Goal: Transaction & Acquisition: Purchase product/service

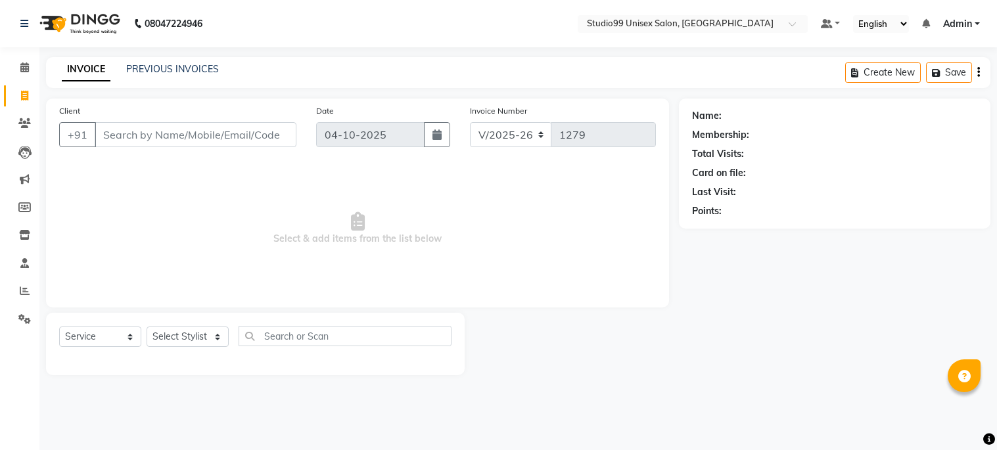
select select "6061"
select select "service"
click at [173, 339] on select "Select Stylist Admin [PERSON_NAME] pooja Shankar [PERSON_NAME]" at bounding box center [187, 336] width 82 height 20
select select "45039"
click at [146, 327] on select "Select Stylist Admin [PERSON_NAME] pooja Shankar [PERSON_NAME]" at bounding box center [187, 336] width 82 height 20
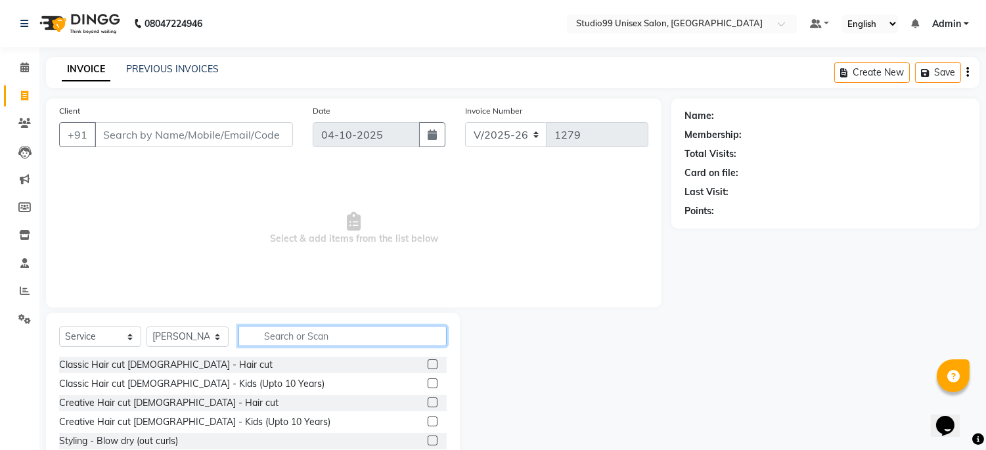
click at [327, 338] on input "text" at bounding box center [342, 336] width 208 height 20
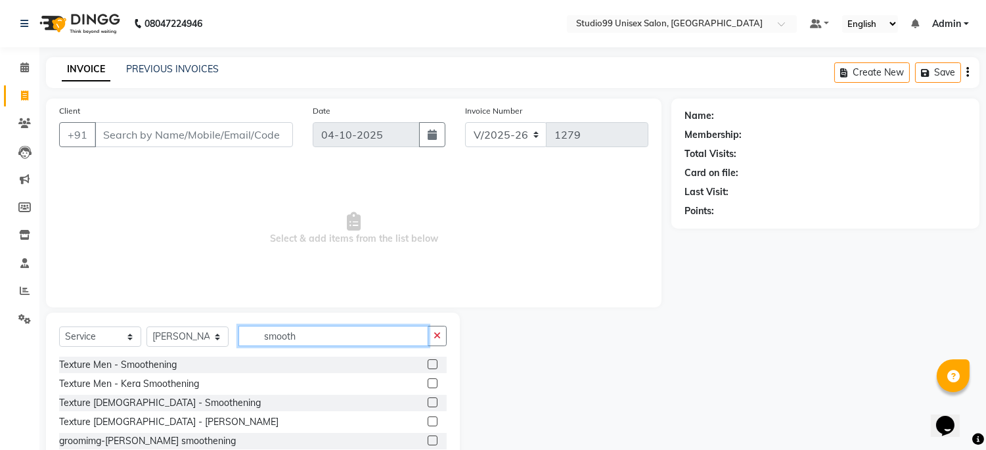
type input "smooth"
click at [430, 398] on label at bounding box center [433, 402] width 10 height 10
click at [430, 399] on input "checkbox" at bounding box center [432, 403] width 9 height 9
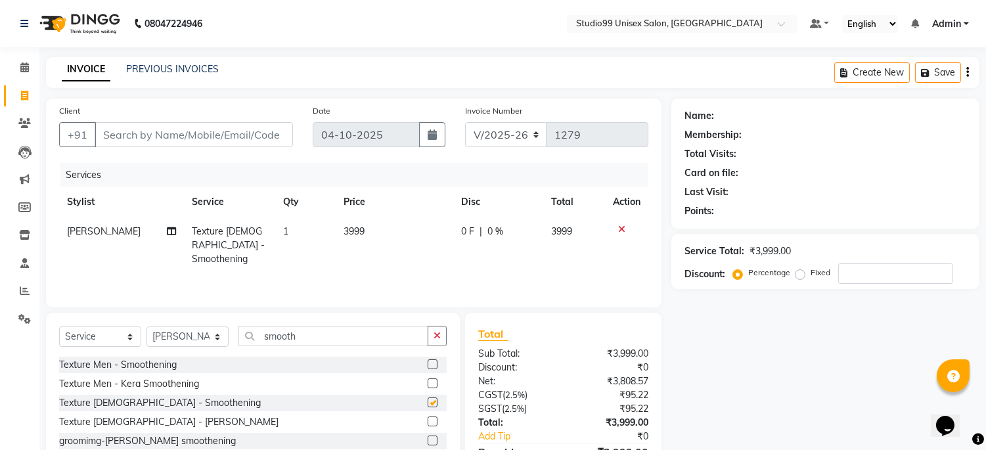
checkbox input "false"
drag, startPoint x: 875, startPoint y: 279, endPoint x: 842, endPoint y: 267, distance: 35.5
click at [842, 269] on input "number" at bounding box center [895, 273] width 115 height 20
type input "40"
click at [771, 405] on div "Name: Membership: Total Visits: Card on file: Last Visit: Points: Service Total…" at bounding box center [830, 302] width 318 height 407
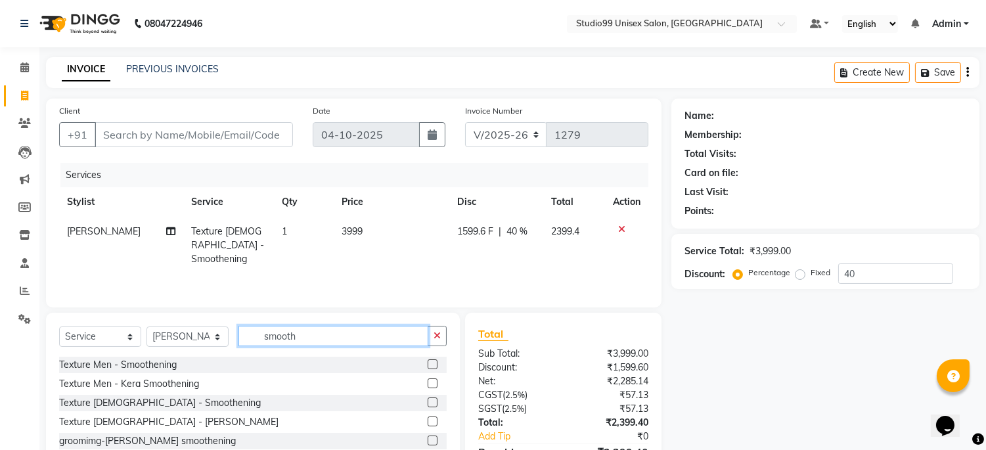
drag, startPoint x: 317, startPoint y: 337, endPoint x: 769, endPoint y: 291, distance: 454.9
click at [254, 291] on div "Client +91 Date [DATE] Invoice Number V/2025 V/[PHONE_NUMBER] Services Stylist …" at bounding box center [353, 302] width 635 height 407
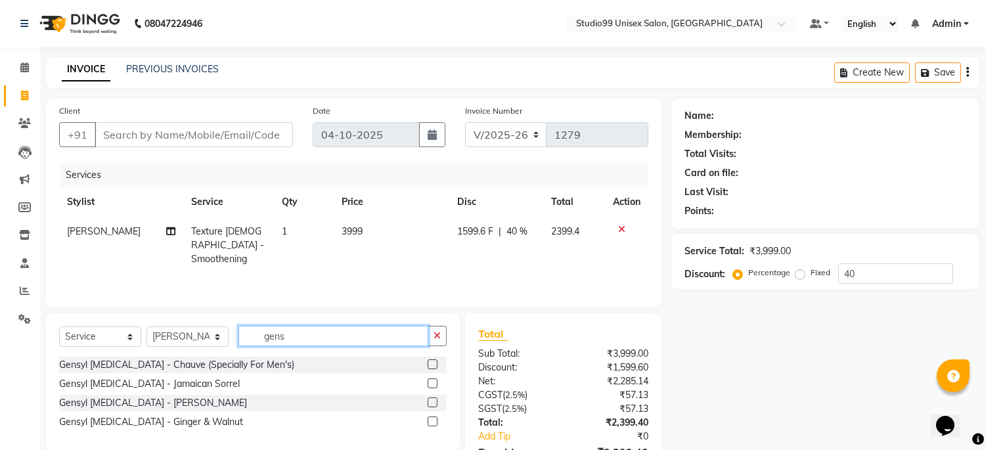
type input "gens"
click at [434, 384] on label at bounding box center [433, 383] width 10 height 10
click at [434, 384] on input "checkbox" at bounding box center [432, 384] width 9 height 9
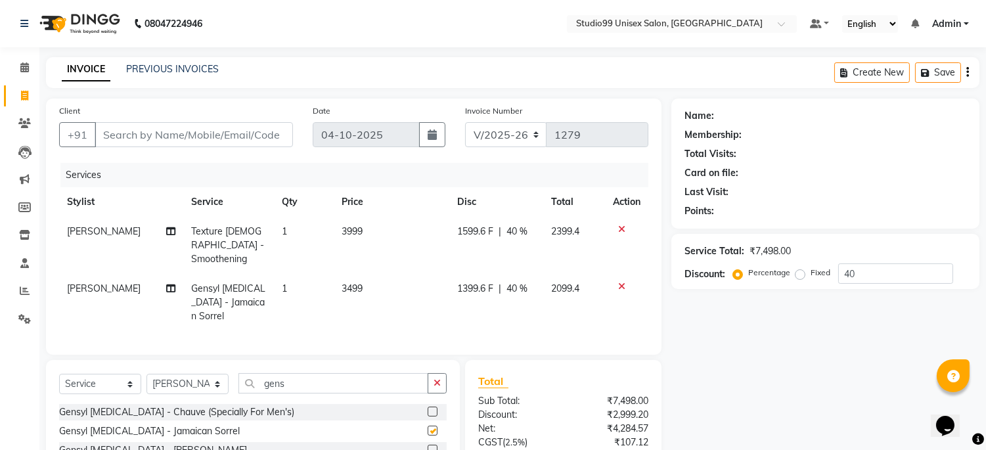
checkbox input "false"
click at [519, 282] on span "40 %" at bounding box center [517, 289] width 21 height 14
select select "45039"
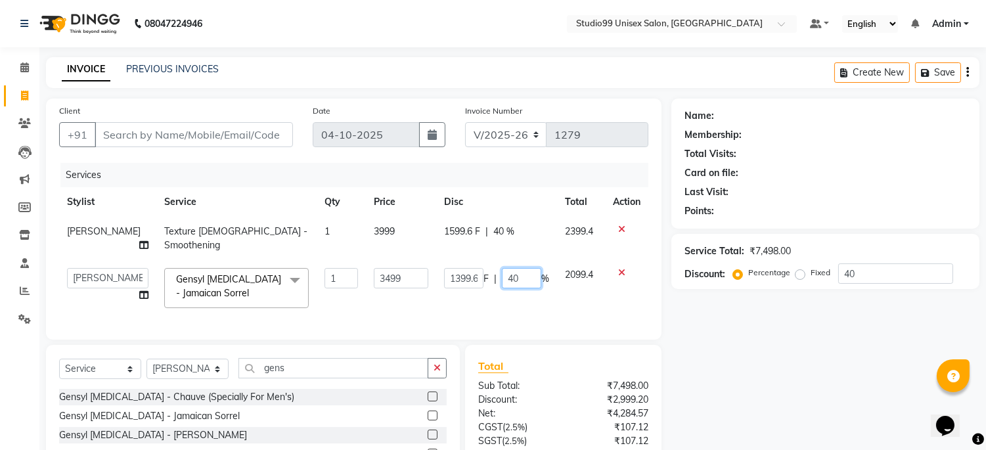
drag, startPoint x: 522, startPoint y: 278, endPoint x: 480, endPoint y: 271, distance: 42.0
click at [480, 271] on div "1399.6 F | 40 %" at bounding box center [496, 278] width 105 height 20
type input "30"
click at [533, 311] on div "Services Stylist Service Qty Price Disc Total Action [PERSON_NAME] Texture [DEM…" at bounding box center [353, 245] width 589 height 164
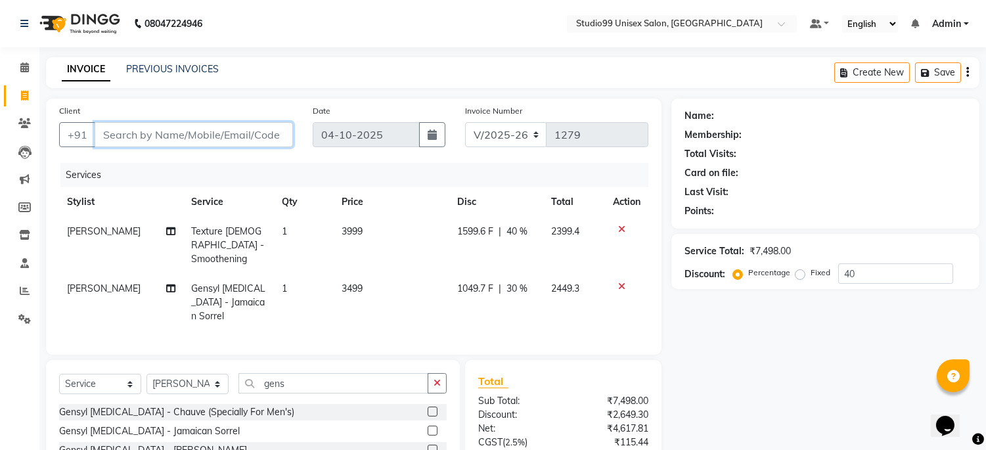
click at [222, 135] on input "Client" at bounding box center [194, 134] width 198 height 25
click at [621, 228] on icon at bounding box center [621, 229] width 7 height 9
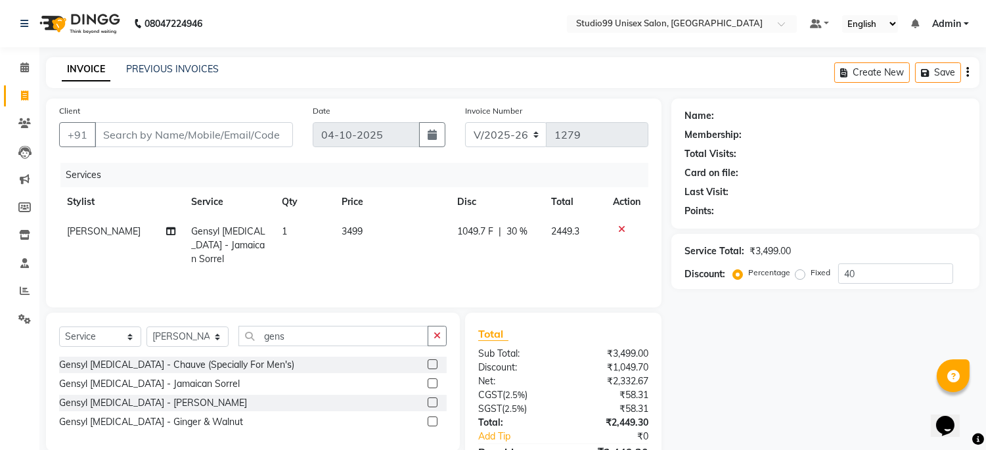
click at [622, 231] on icon at bounding box center [621, 229] width 7 height 9
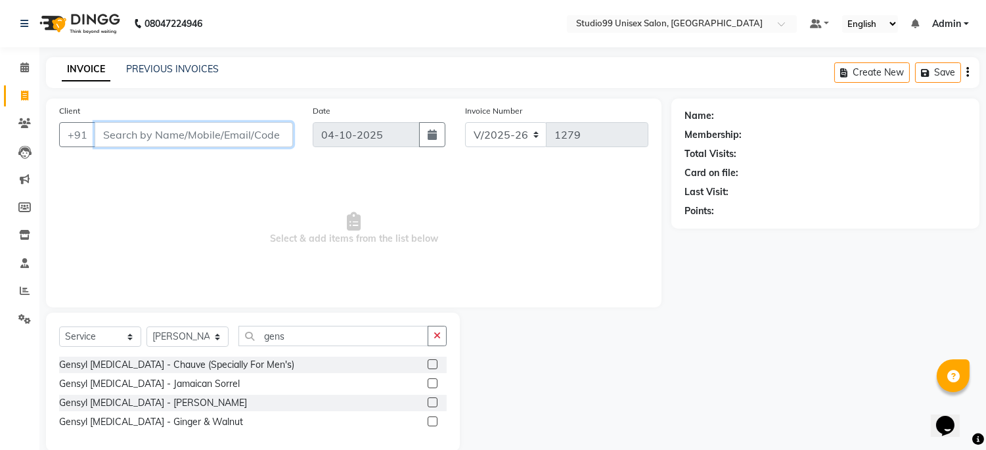
click at [229, 131] on input "Client" at bounding box center [194, 134] width 198 height 25
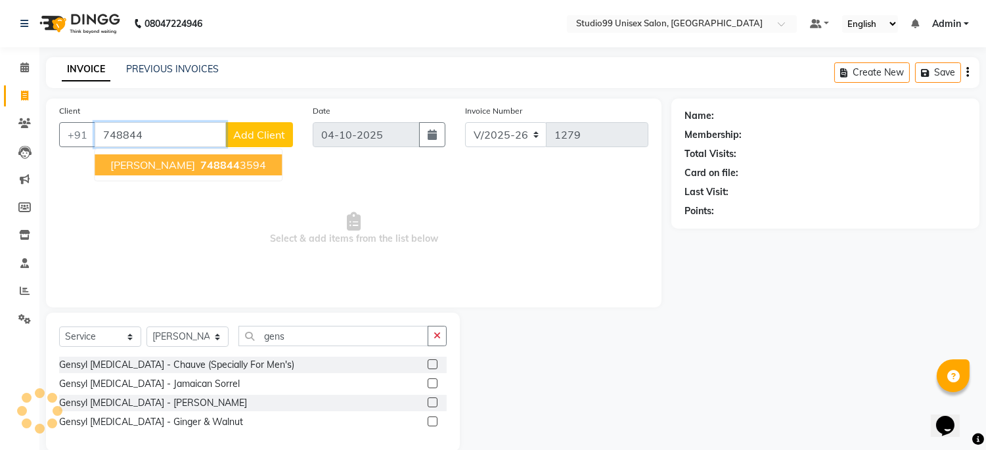
click at [187, 167] on span "[PERSON_NAME]" at bounding box center [152, 164] width 85 height 13
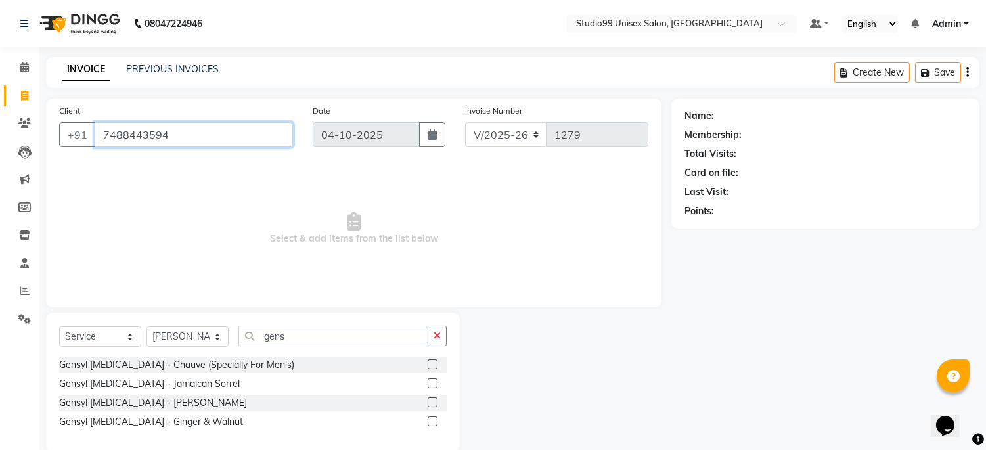
type input "7488443594"
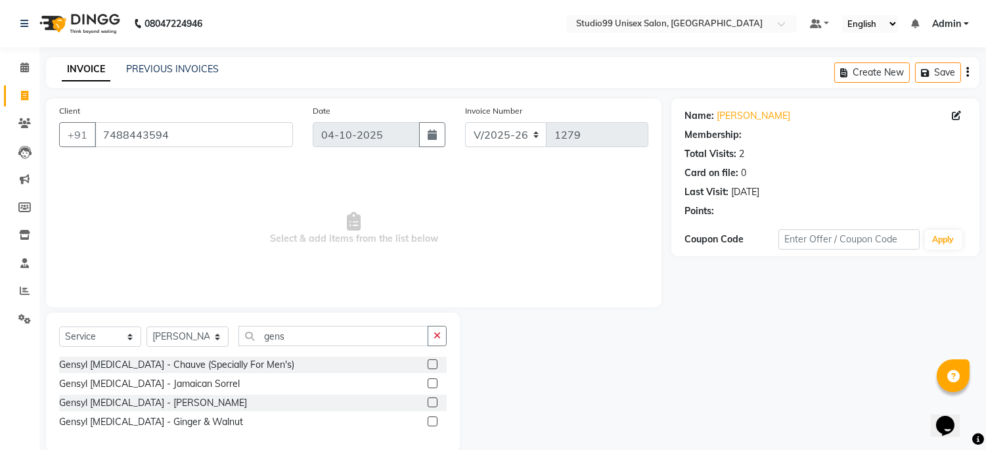
select select "1: Object"
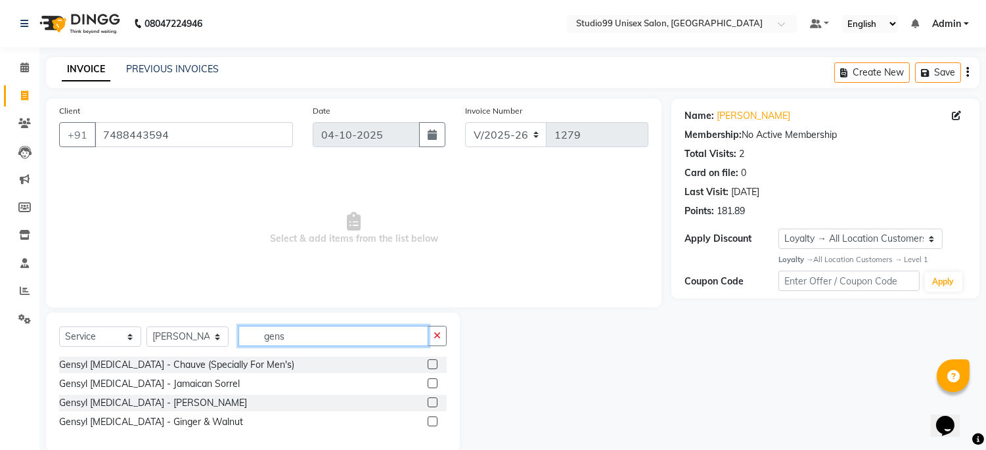
drag, startPoint x: 326, startPoint y: 338, endPoint x: 189, endPoint y: 329, distance: 137.6
click at [189, 329] on div "Select Service Product Membership Package Voucher Prepaid Gift Card Select Styl…" at bounding box center [253, 341] width 388 height 31
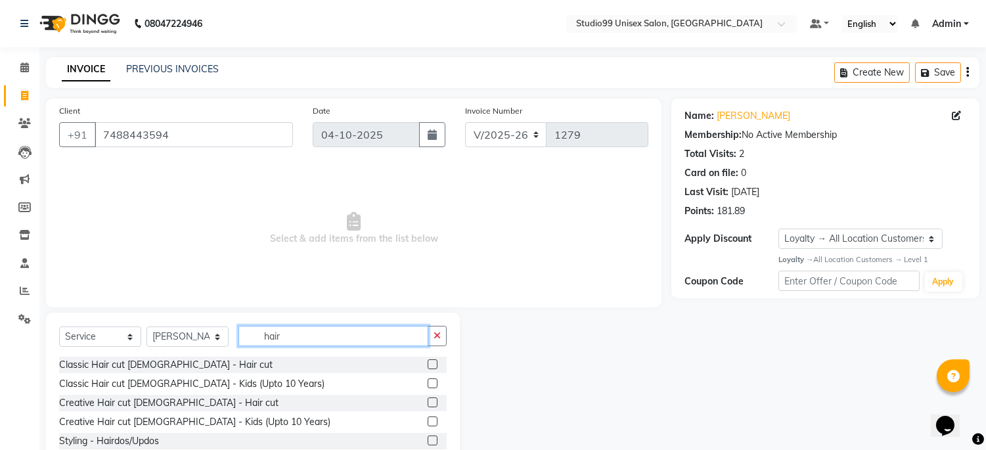
type input "hair"
click at [428, 363] on label at bounding box center [433, 364] width 10 height 10
click at [428, 363] on input "checkbox" at bounding box center [432, 365] width 9 height 9
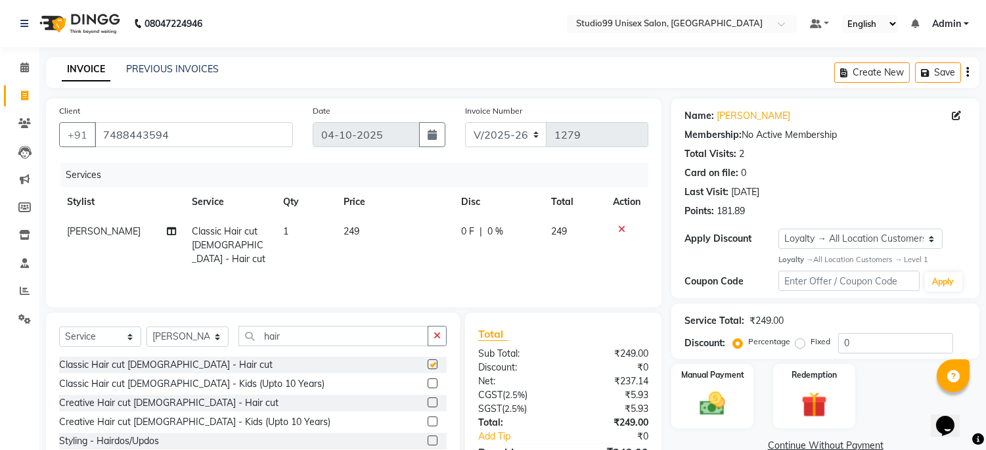
checkbox input "false"
drag, startPoint x: 346, startPoint y: 335, endPoint x: 62, endPoint y: 335, distance: 283.8
click at [62, 335] on div "Select Service Product Membership Package Voucher Prepaid Gift Card Select Styl…" at bounding box center [253, 341] width 388 height 31
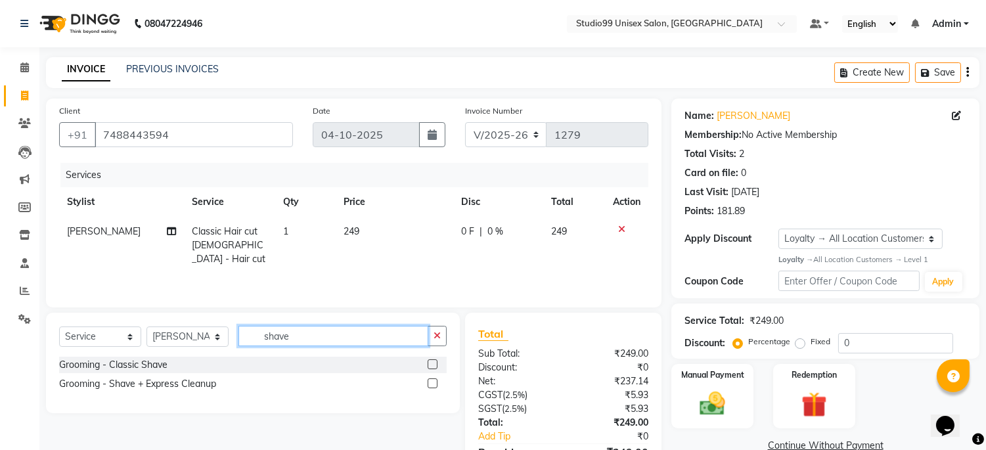
type input "shave"
click at [434, 361] on label at bounding box center [433, 364] width 10 height 10
click at [434, 361] on input "checkbox" at bounding box center [432, 365] width 9 height 9
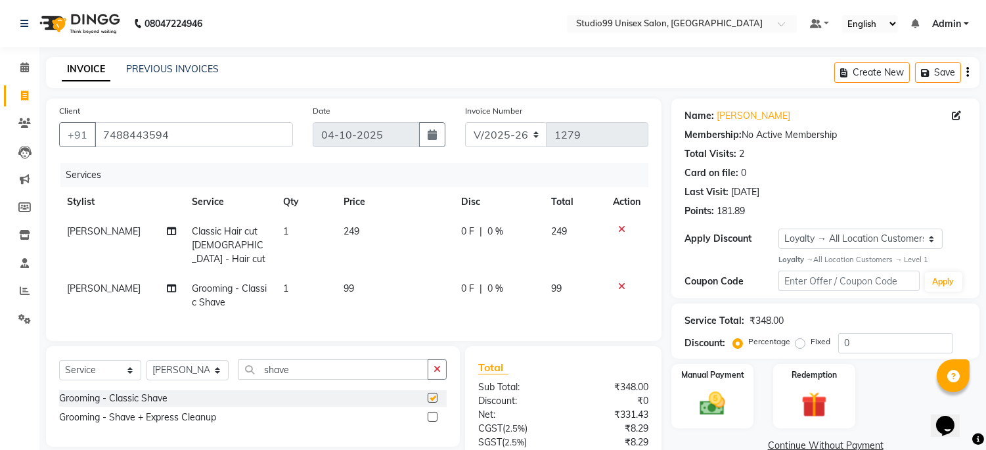
checkbox input "false"
click at [572, 229] on td "249" at bounding box center [575, 245] width 62 height 57
select select "45039"
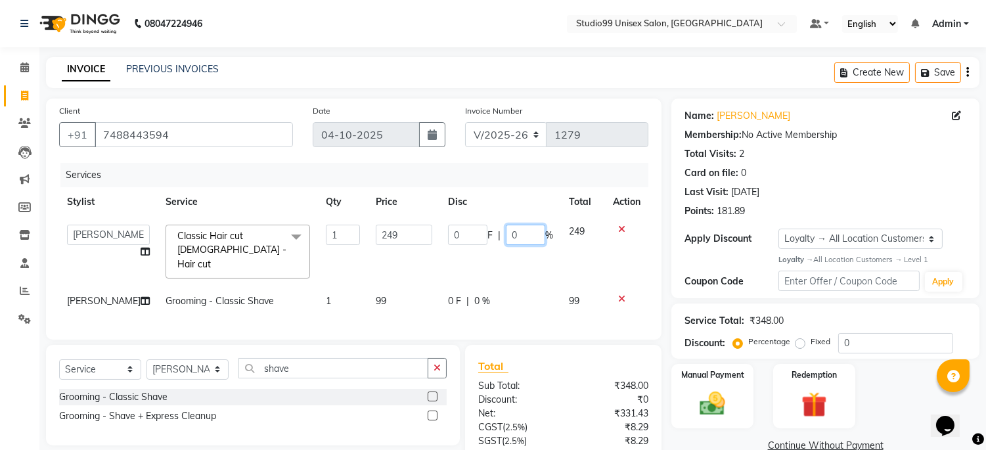
drag, startPoint x: 521, startPoint y: 239, endPoint x: 491, endPoint y: 237, distance: 29.6
click at [491, 237] on div "0 F | 0 %" at bounding box center [500, 235] width 105 height 20
type input "20"
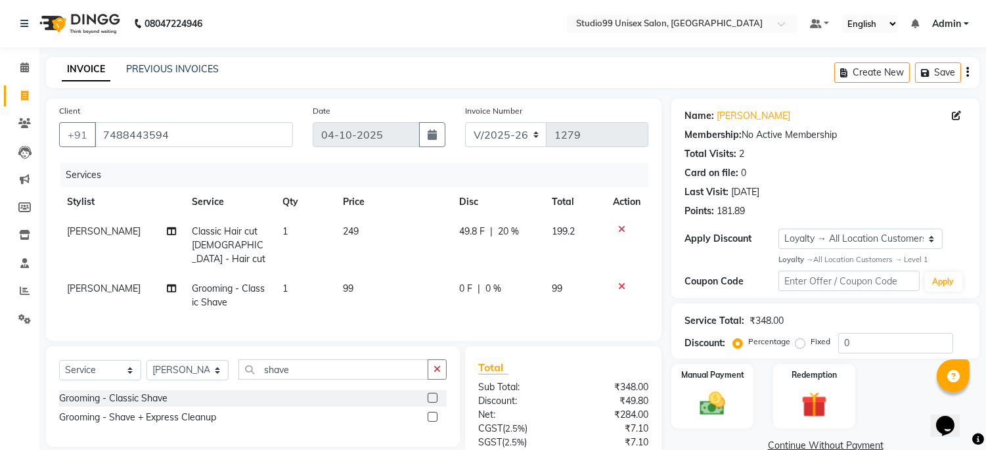
click at [509, 173] on div "Services" at bounding box center [359, 175] width 598 height 24
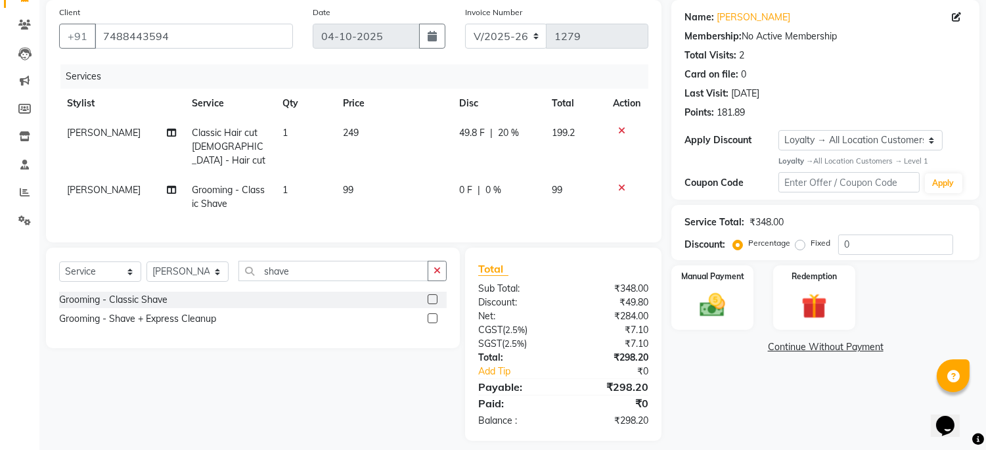
scroll to position [106, 0]
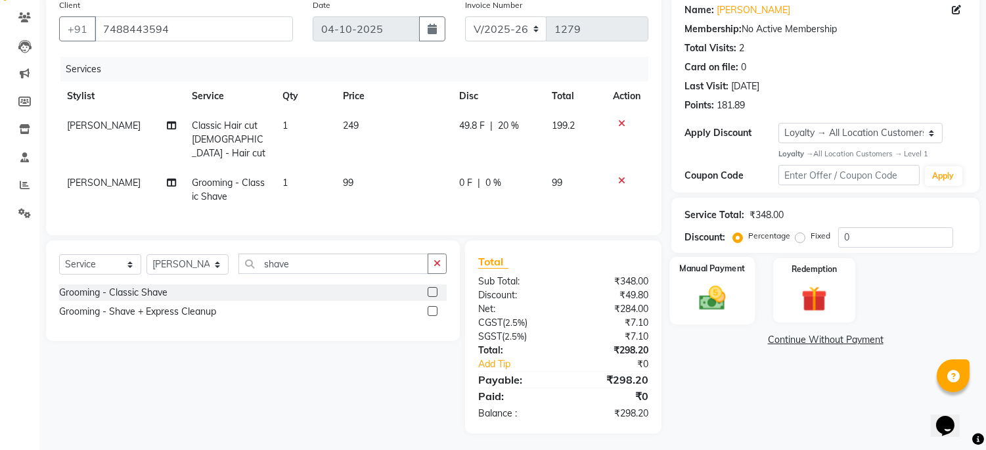
click at [704, 290] on img at bounding box center [712, 297] width 43 height 31
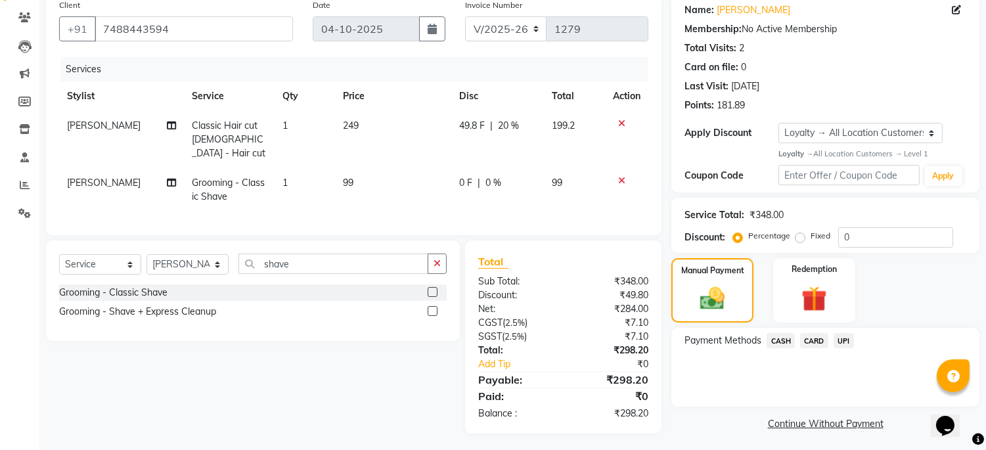
click at [846, 340] on span "UPI" at bounding box center [844, 340] width 20 height 15
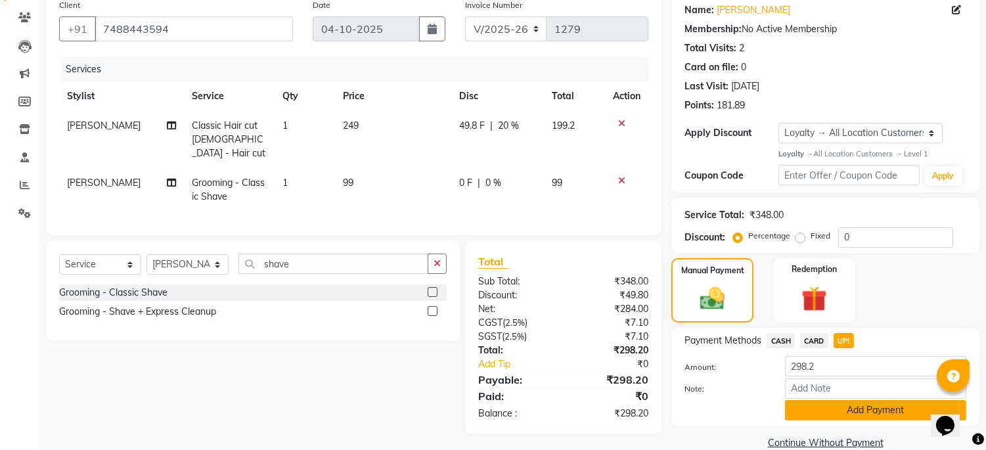
click at [854, 413] on button "Add Payment" at bounding box center [875, 410] width 181 height 20
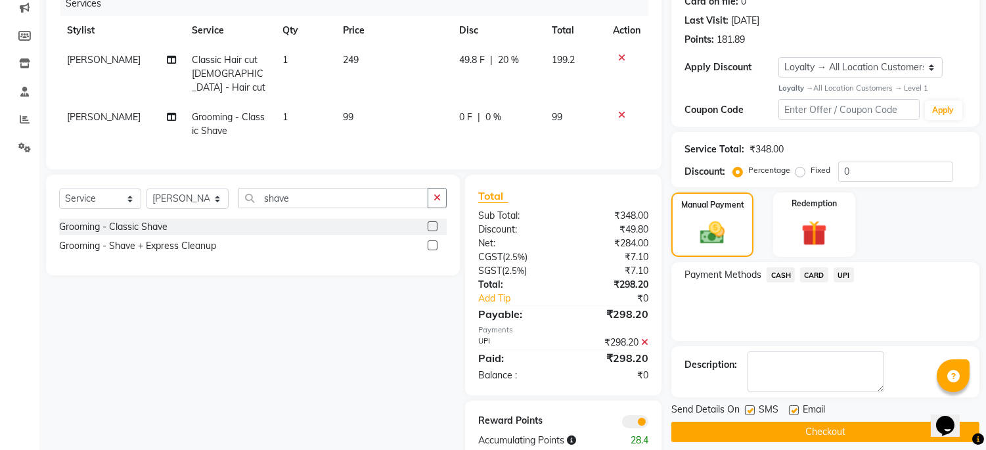
scroll to position [198, 0]
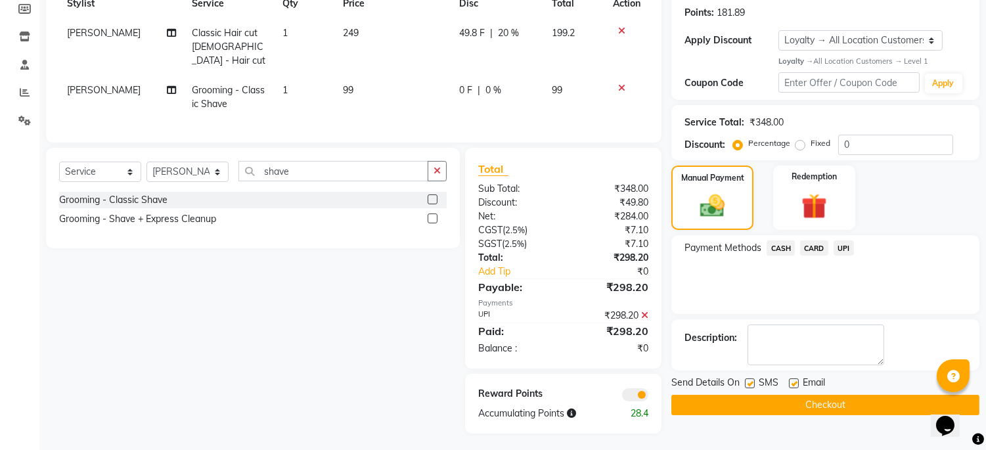
click at [857, 408] on button "Checkout" at bounding box center [825, 405] width 308 height 20
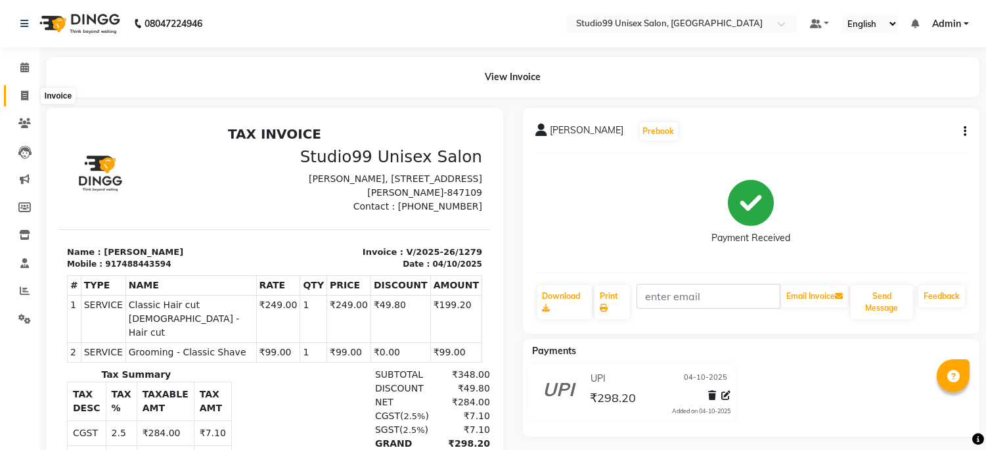
click at [26, 94] on icon at bounding box center [24, 96] width 7 height 10
select select "service"
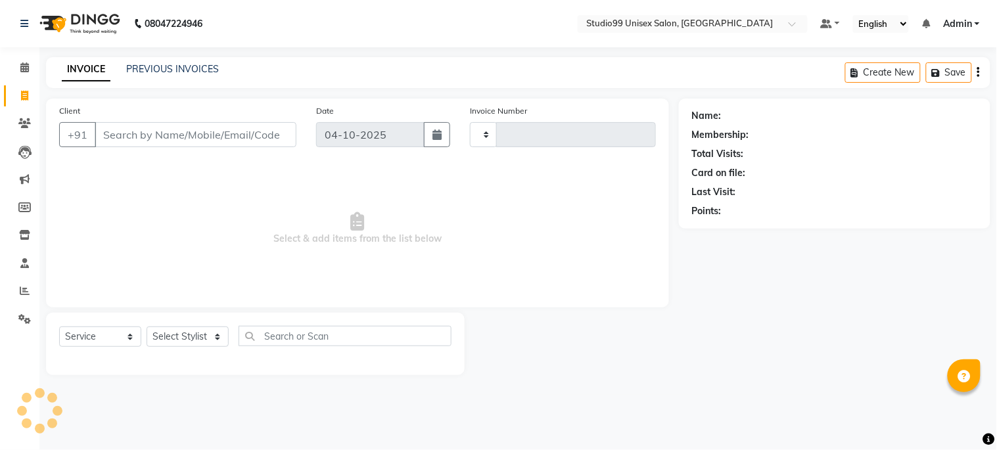
type input "1280"
select select "6061"
click at [192, 333] on select "Select Stylist" at bounding box center [187, 336] width 82 height 20
click at [194, 338] on select "Select Stylist" at bounding box center [187, 336] width 82 height 20
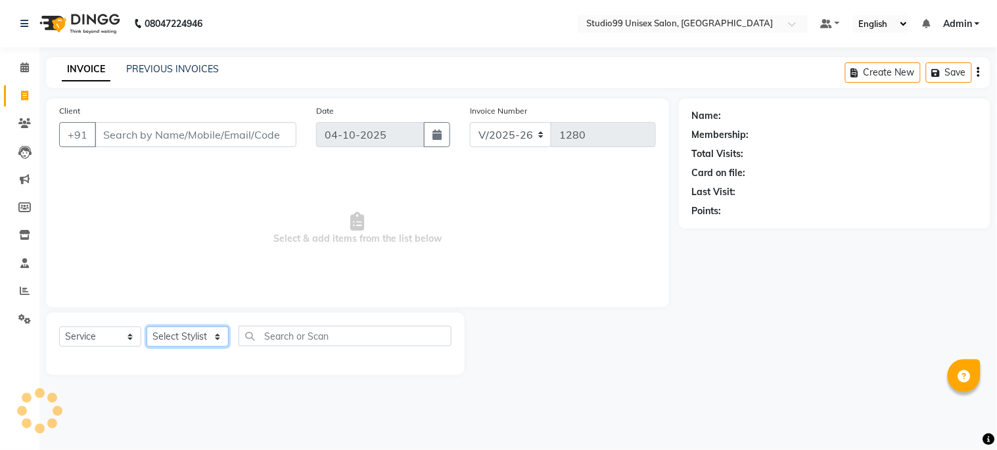
click at [196, 336] on select "Select Stylist" at bounding box center [187, 336] width 82 height 20
click at [183, 332] on select "Select Stylist Admin [PERSON_NAME] pooja Shankar [PERSON_NAME]" at bounding box center [187, 336] width 82 height 20
select select "45039"
click at [146, 327] on select "Select Stylist Admin [PERSON_NAME] pooja Shankar [PERSON_NAME]" at bounding box center [187, 336] width 82 height 20
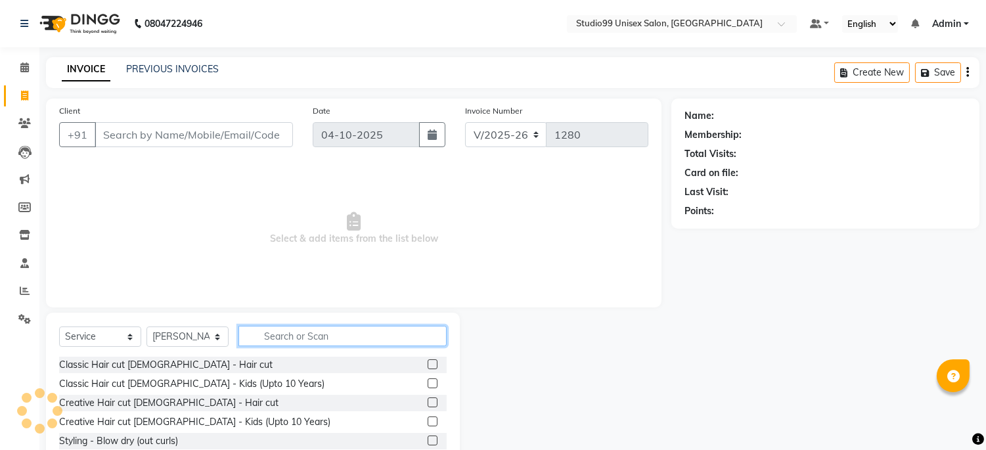
click at [314, 332] on input "text" at bounding box center [342, 336] width 208 height 20
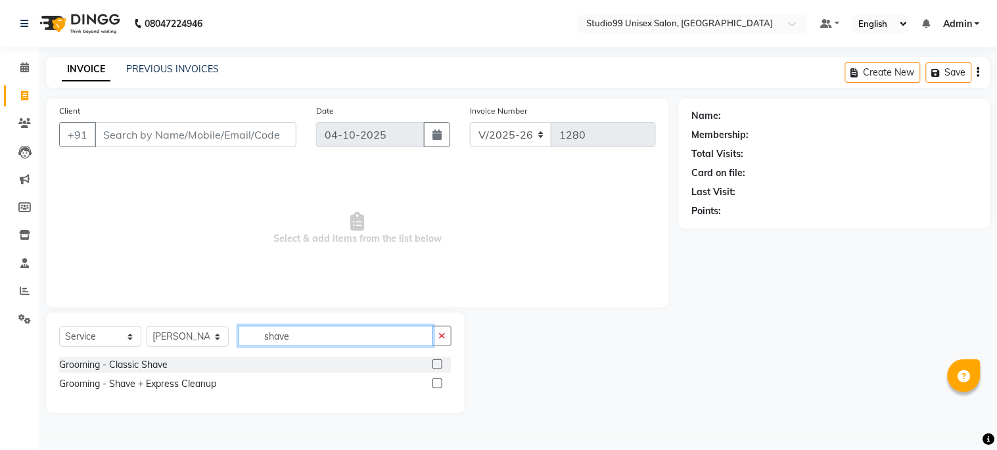
type input "shave"
click at [440, 366] on label at bounding box center [437, 364] width 10 height 10
click at [440, 366] on input "checkbox" at bounding box center [436, 365] width 9 height 9
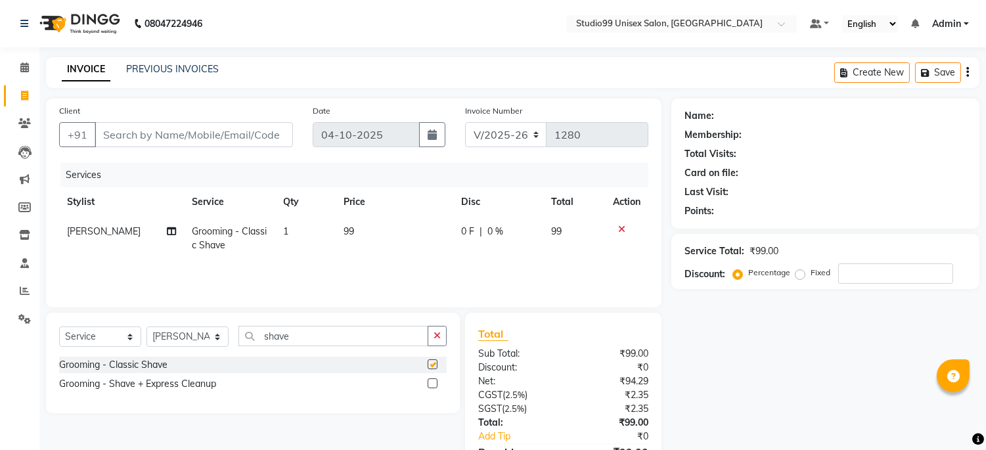
checkbox input "false"
click at [202, 135] on input "Client" at bounding box center [194, 134] width 198 height 25
type input "k"
type input "0"
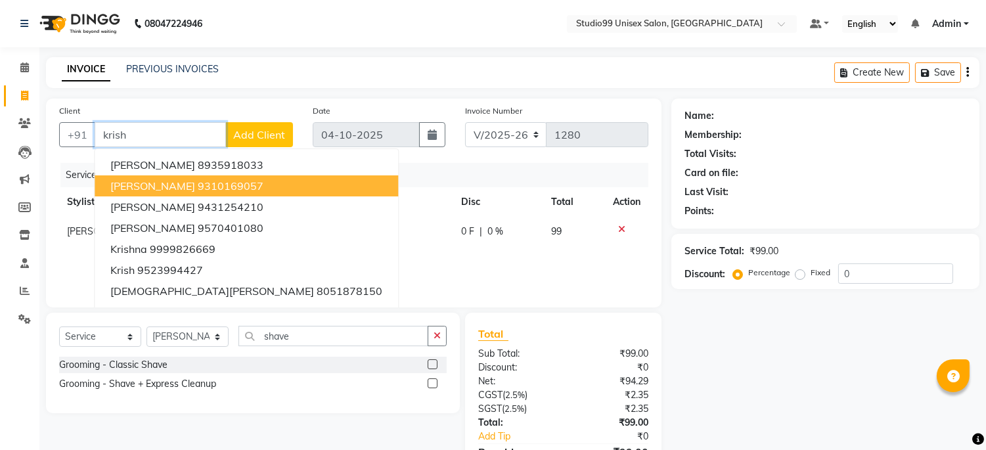
click at [151, 186] on span "[PERSON_NAME]" at bounding box center [152, 185] width 85 height 13
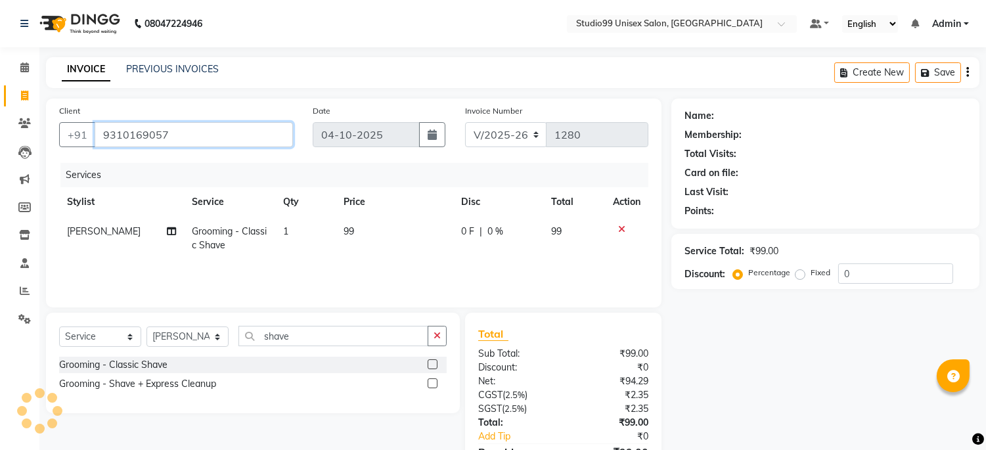
type input "9310169057"
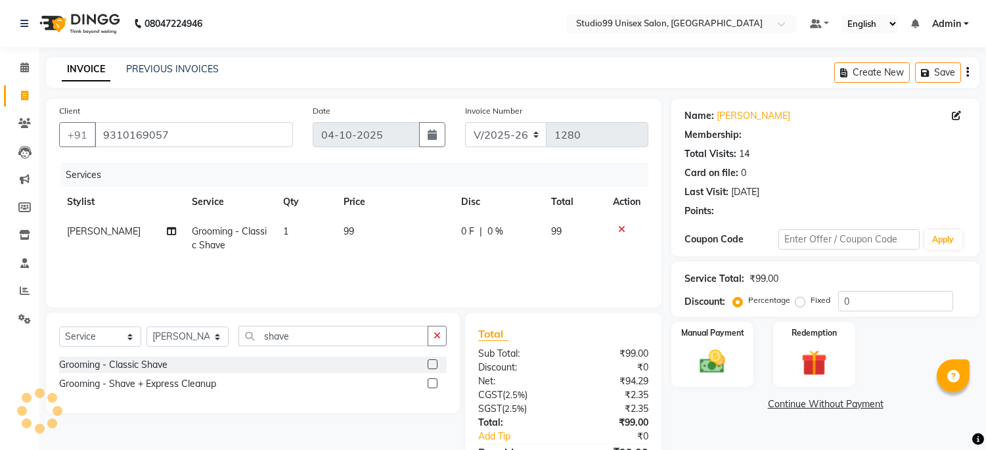
select select "1: Object"
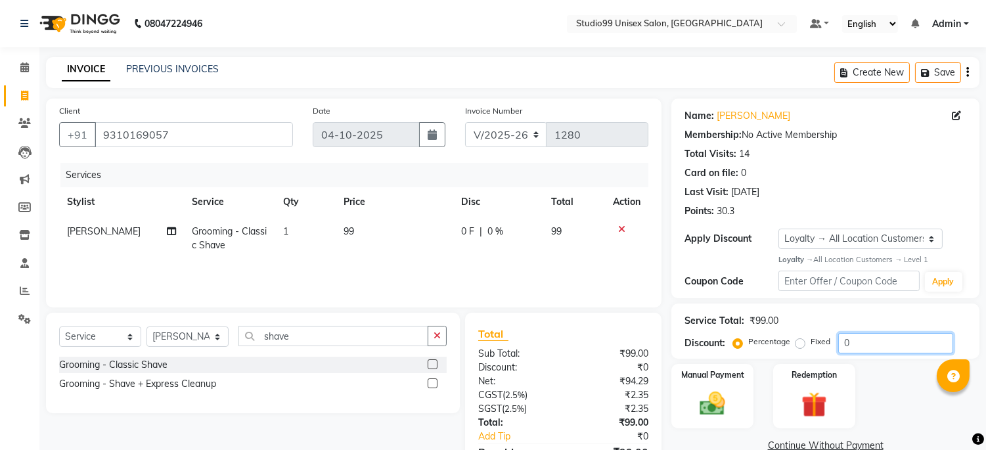
drag, startPoint x: 874, startPoint y: 345, endPoint x: 780, endPoint y: 324, distance: 96.9
click at [780, 324] on div "Service Total: ₹99.00 Discount: Percentage Fixed 0" at bounding box center [826, 331] width 282 height 45
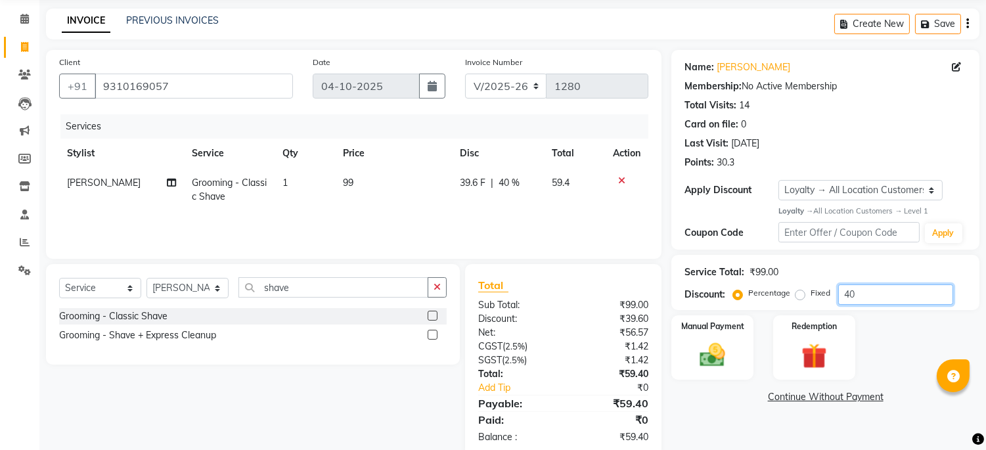
scroll to position [75, 0]
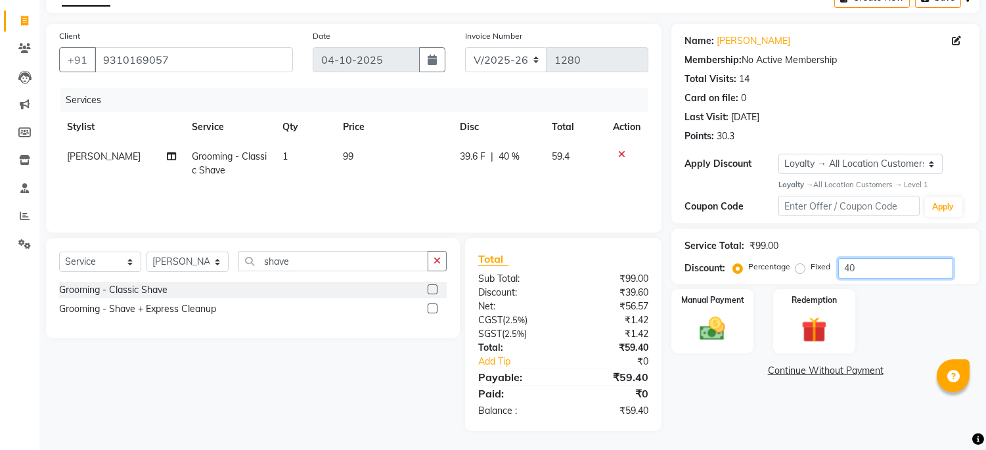
type input "40"
click at [800, 410] on div "Name: [PERSON_NAME] Membership: No Active Membership Total Visits: 14 Card on f…" at bounding box center [830, 227] width 318 height 407
click at [739, 338] on div "Manual Payment" at bounding box center [712, 321] width 85 height 67
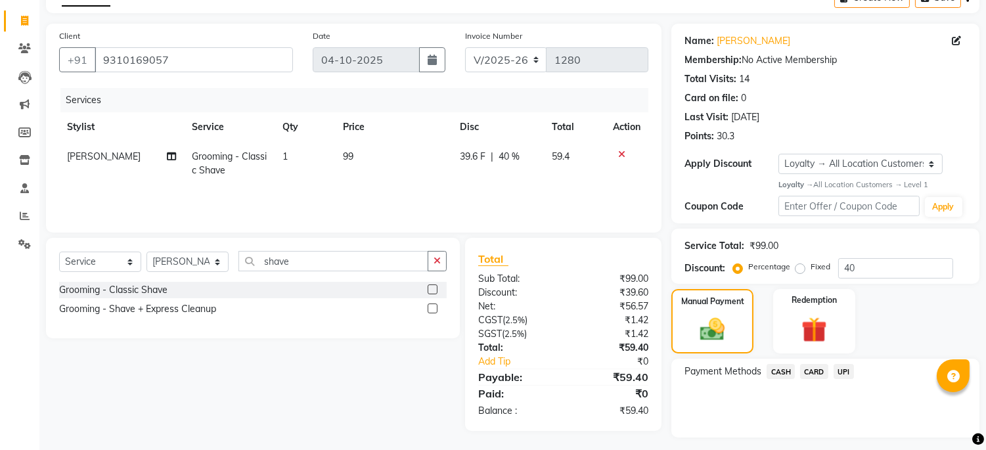
click at [842, 371] on span "UPI" at bounding box center [844, 371] width 20 height 15
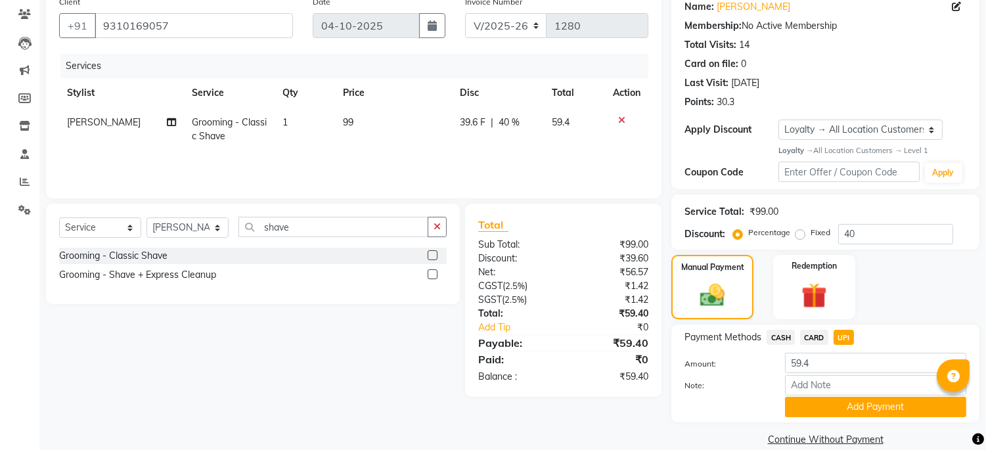
scroll to position [128, 0]
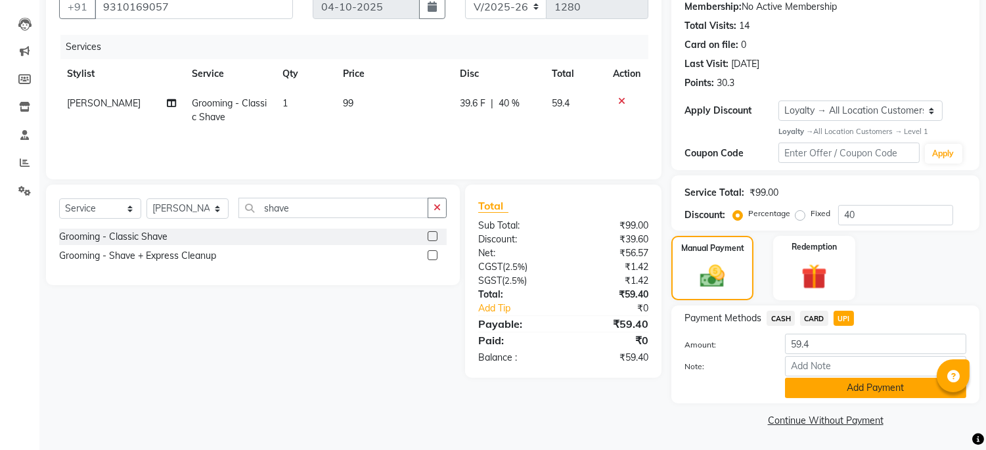
click at [885, 394] on button "Add Payment" at bounding box center [875, 388] width 181 height 20
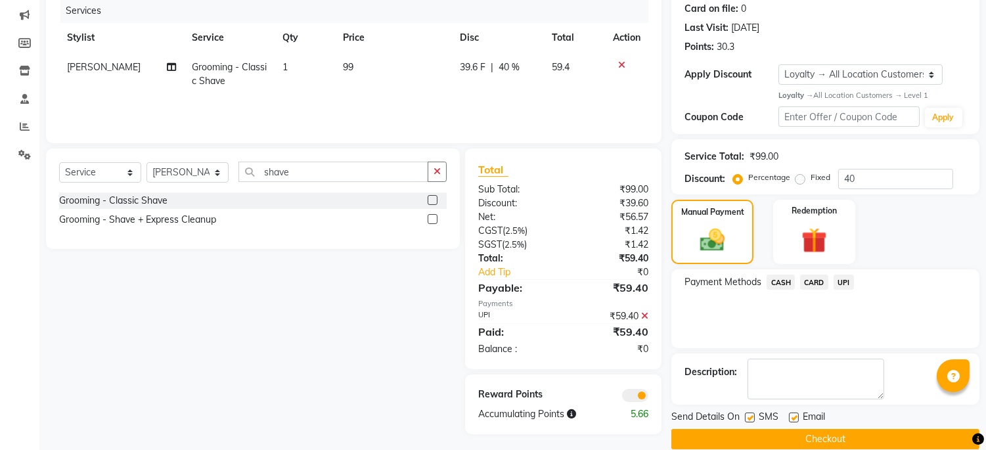
scroll to position [183, 0]
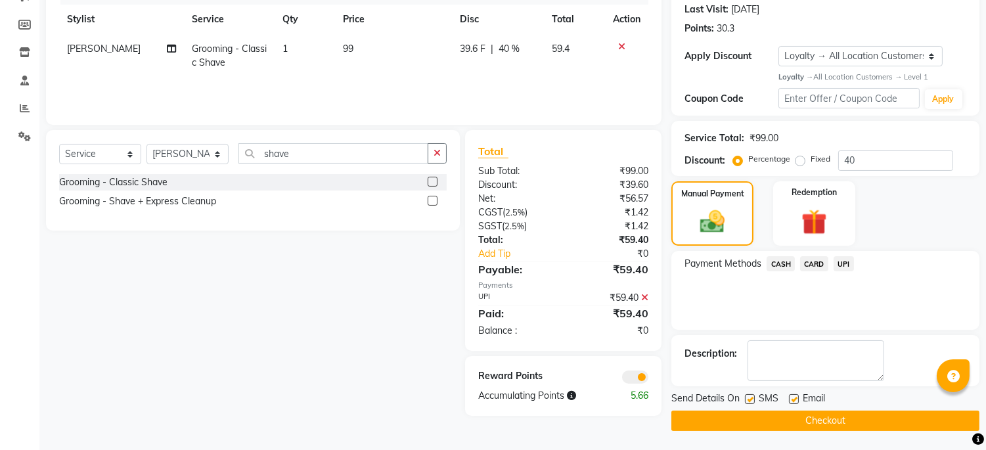
click at [864, 422] on button "Checkout" at bounding box center [825, 421] width 308 height 20
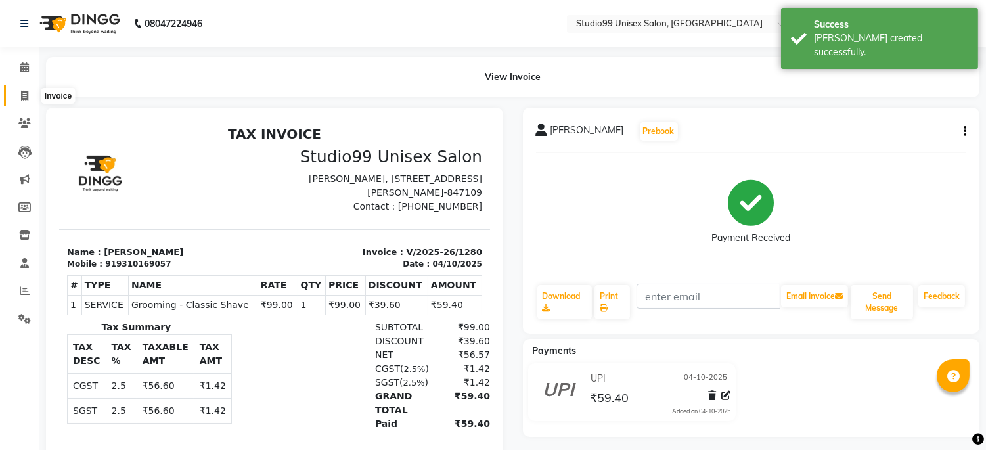
click at [25, 93] on icon at bounding box center [24, 96] width 7 height 10
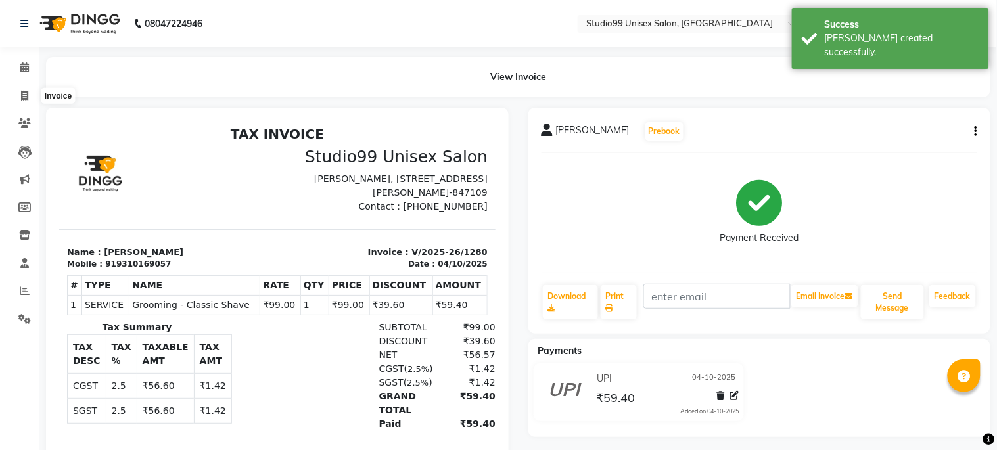
select select "6061"
select select "service"
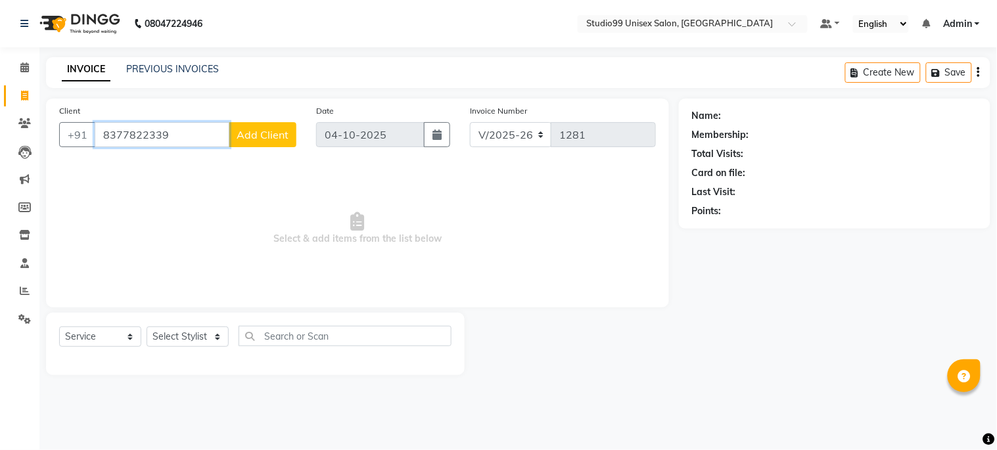
type input "8377822339"
click at [281, 135] on span "Add Client" at bounding box center [262, 134] width 52 height 13
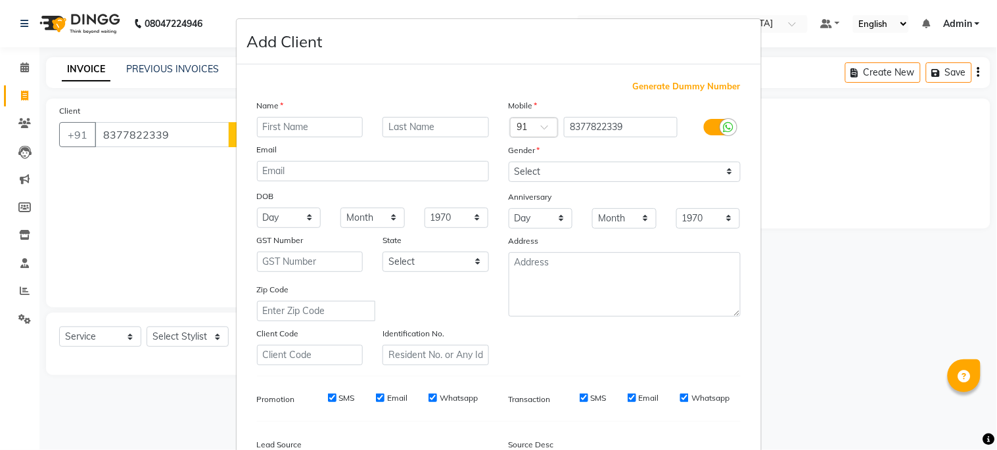
type input "r"
type input "[PERSON_NAME]"
type input "chef restro"
drag, startPoint x: 619, startPoint y: 168, endPoint x: 619, endPoint y: 176, distance: 8.5
click at [619, 168] on select "Select [DEMOGRAPHIC_DATA] [DEMOGRAPHIC_DATA] Other Prefer Not To Say" at bounding box center [624, 172] width 232 height 20
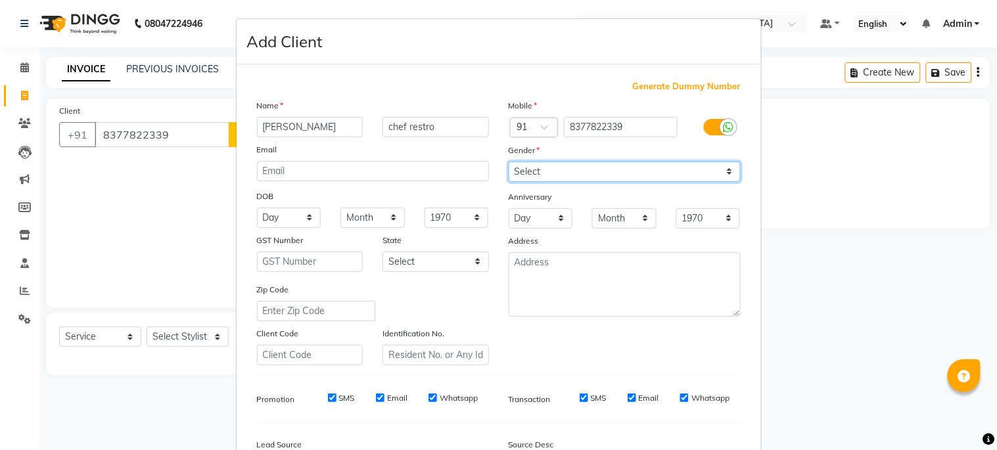
select select "[DEMOGRAPHIC_DATA]"
click at [508, 162] on select "Select [DEMOGRAPHIC_DATA] [DEMOGRAPHIC_DATA] Other Prefer Not To Say" at bounding box center [624, 172] width 232 height 20
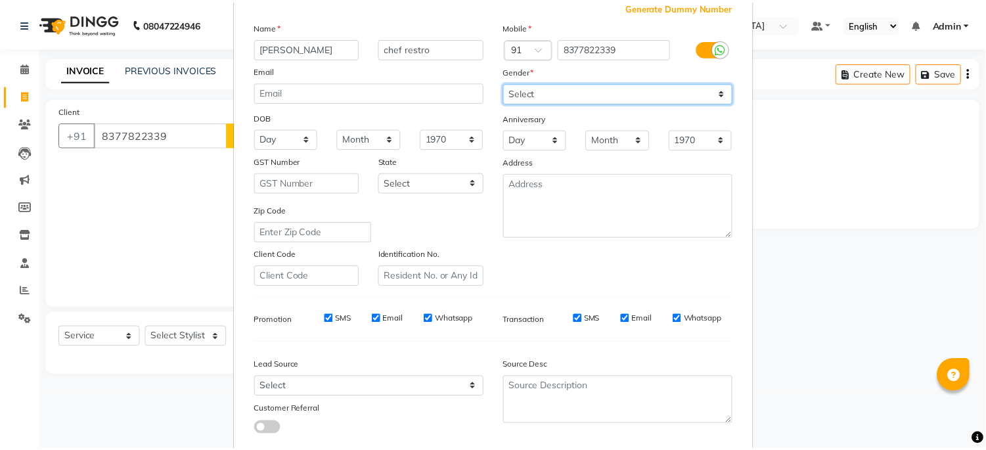
scroll to position [156, 0]
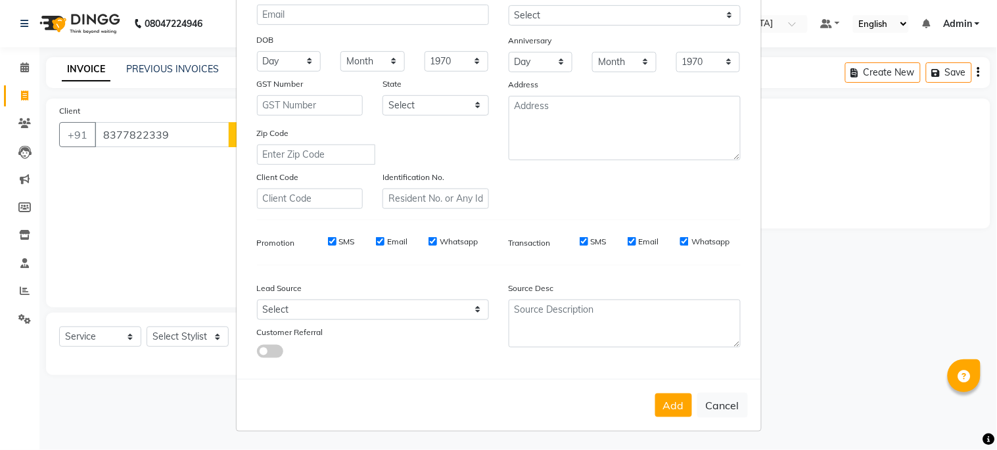
click at [681, 422] on div "Add Cancel" at bounding box center [498, 405] width 524 height 52
click at [667, 404] on button "Add" at bounding box center [673, 405] width 37 height 24
select select
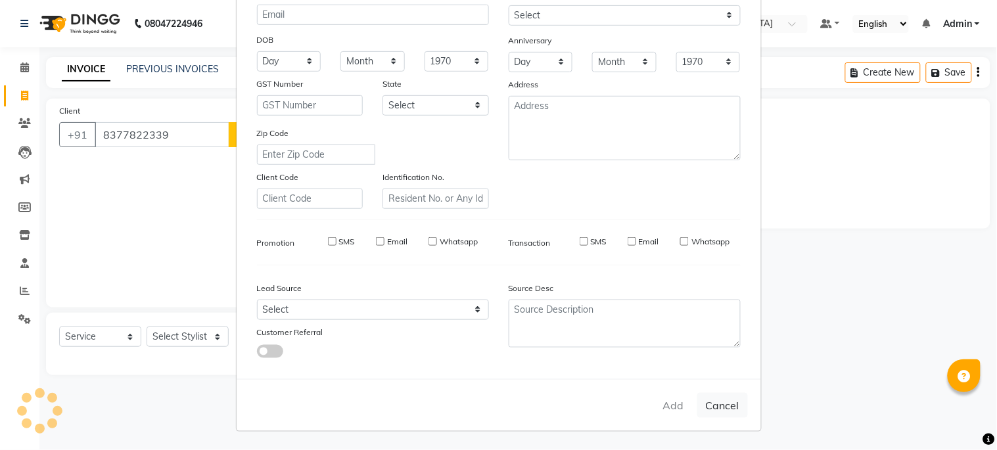
select select
checkbox input "false"
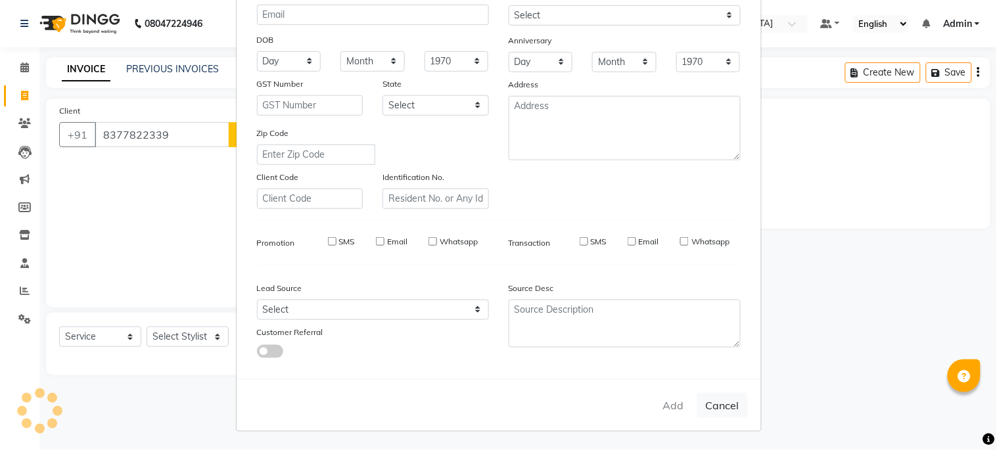
checkbox input "false"
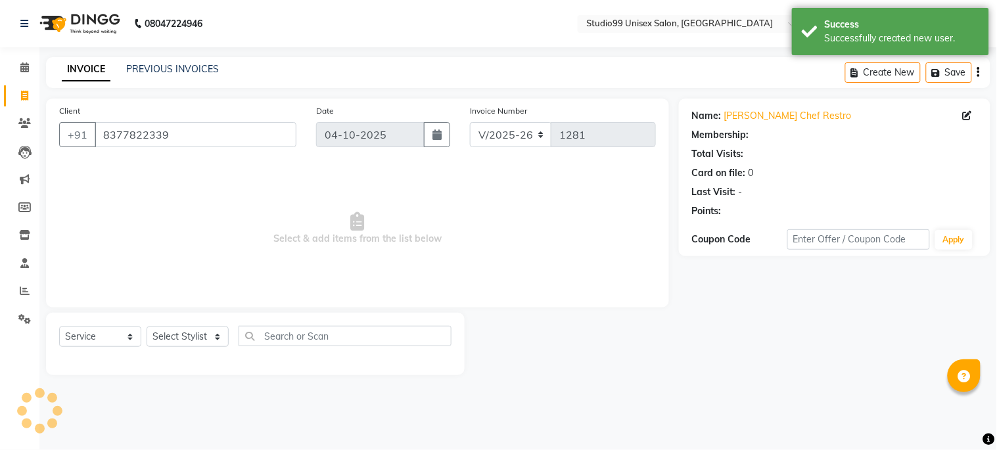
select select "1: Object"
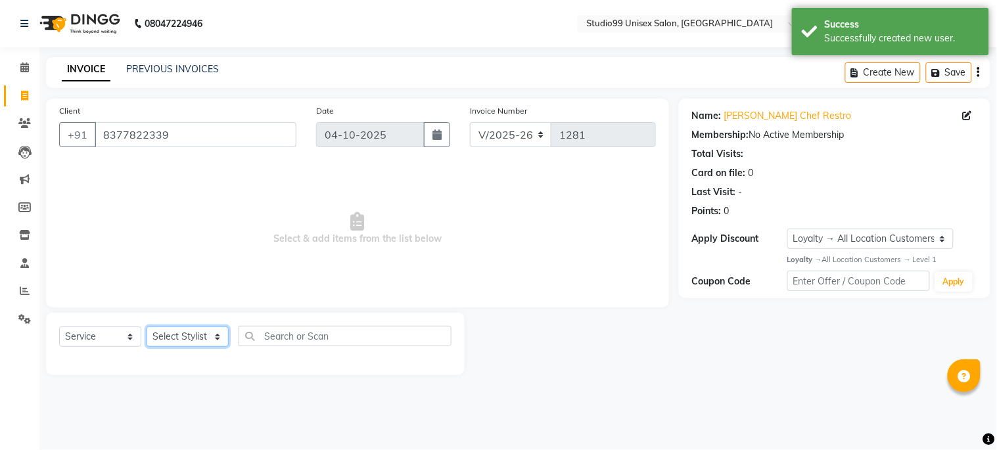
click at [191, 332] on select "Select Stylist Admin [PERSON_NAME] pooja Shankar [PERSON_NAME]" at bounding box center [187, 336] width 82 height 20
click at [146, 327] on select "Select Stylist Admin [PERSON_NAME] pooja Shankar [PERSON_NAME]" at bounding box center [187, 336] width 82 height 20
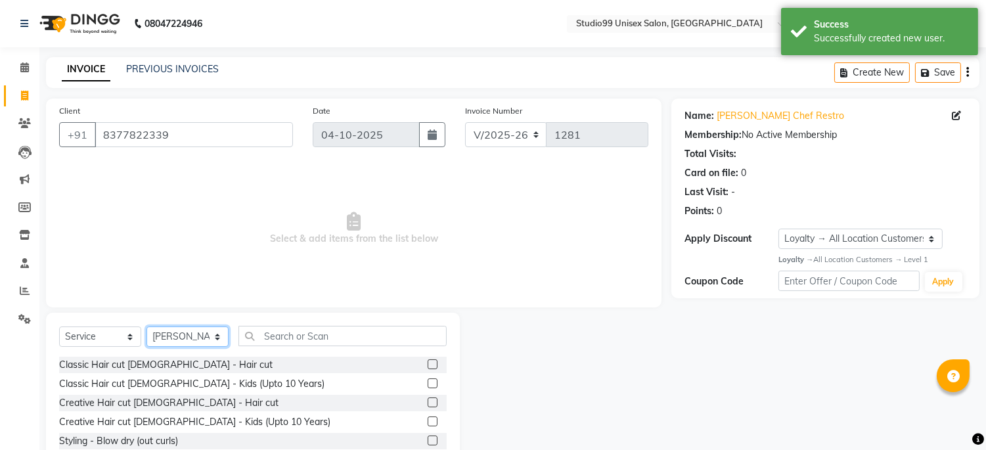
click at [198, 333] on select "Select Stylist Admin [PERSON_NAME] pooja Shankar [PERSON_NAME]" at bounding box center [187, 336] width 82 height 20
select select "45042"
click at [146, 327] on select "Select Stylist Admin [PERSON_NAME] pooja Shankar [PERSON_NAME]" at bounding box center [187, 336] width 82 height 20
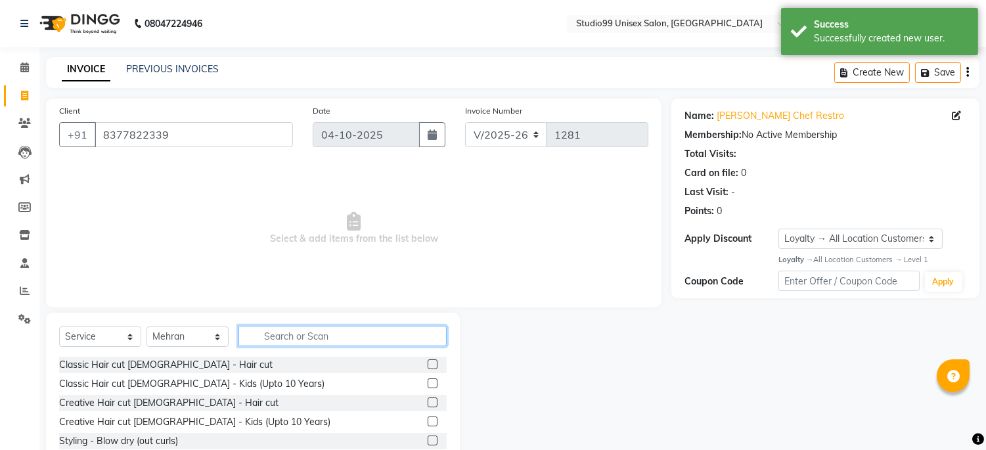
click at [281, 338] on input "text" at bounding box center [342, 336] width 208 height 20
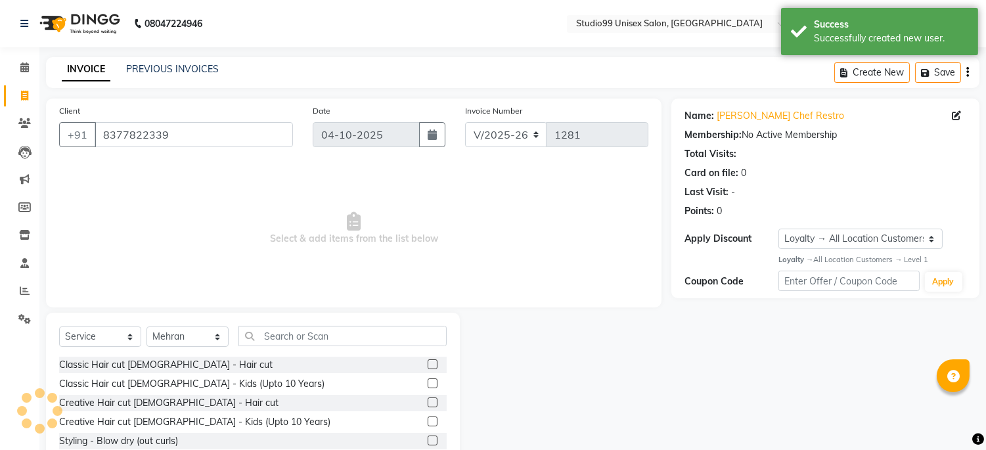
click at [428, 365] on label at bounding box center [433, 364] width 10 height 10
click at [428, 365] on input "checkbox" at bounding box center [432, 365] width 9 height 9
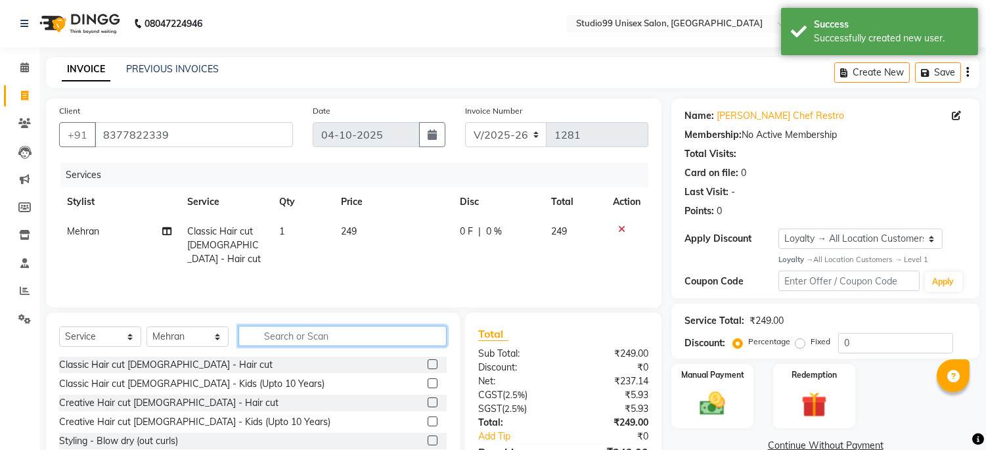
checkbox input "false"
click at [313, 339] on input "text" at bounding box center [342, 336] width 208 height 20
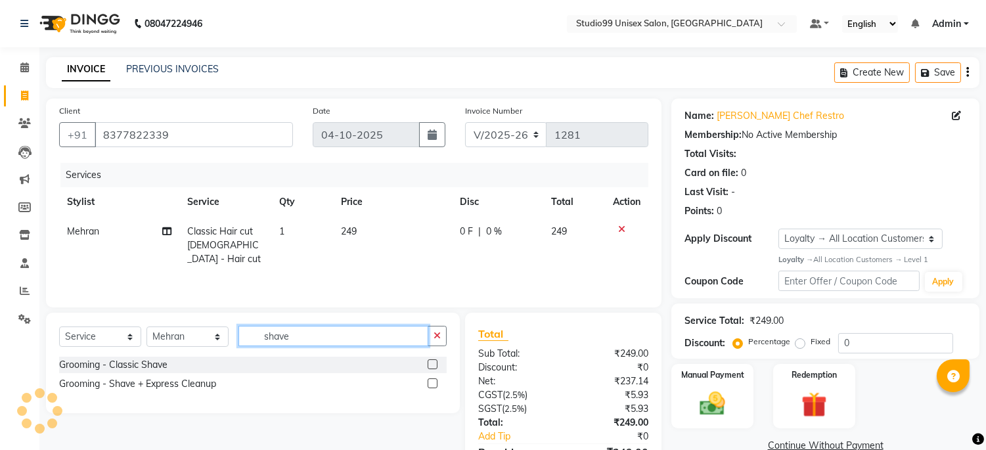
type input "shave"
click at [431, 363] on label at bounding box center [433, 364] width 10 height 10
click at [431, 363] on input "checkbox" at bounding box center [432, 365] width 9 height 9
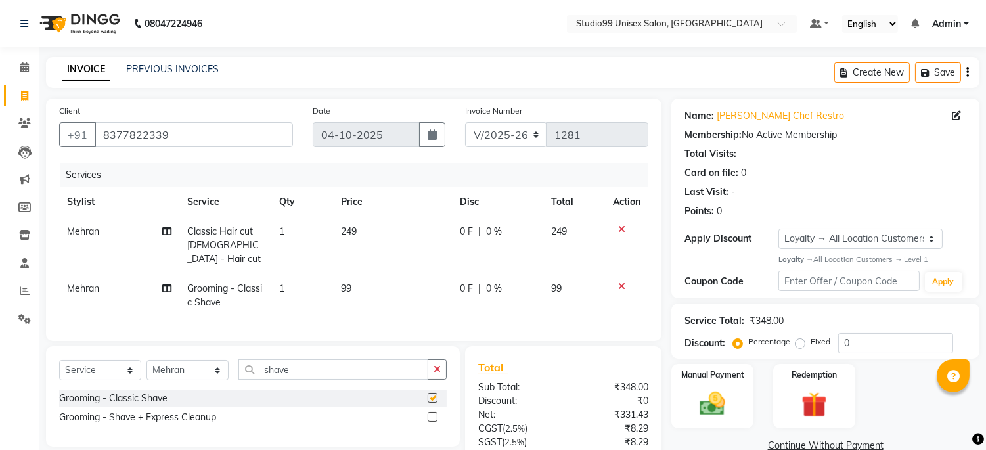
checkbox input "false"
drag, startPoint x: 877, startPoint y: 337, endPoint x: 787, endPoint y: 347, distance: 90.5
click at [789, 347] on div "Percentage Fixed 0" at bounding box center [844, 343] width 217 height 20
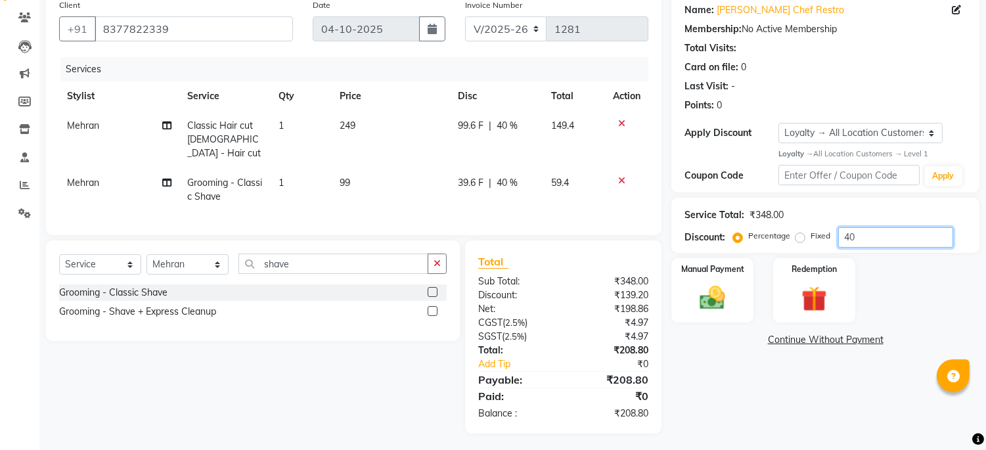
type input "40"
click at [740, 408] on div "Name: [PERSON_NAME] Chef Restro Membership: No Active Membership Total Visits: …" at bounding box center [830, 213] width 318 height 441
click at [795, 340] on link "Continue Without Payment" at bounding box center [825, 340] width 303 height 14
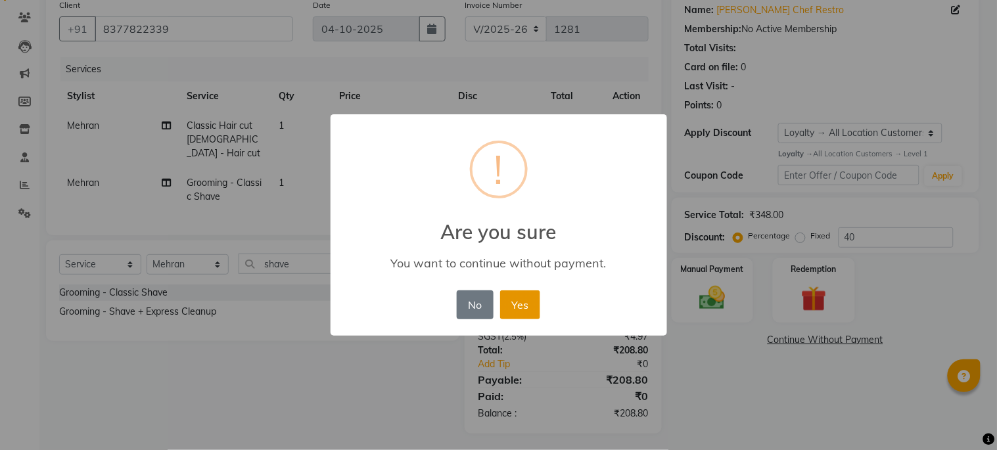
click at [531, 307] on button "Yes" at bounding box center [520, 304] width 40 height 29
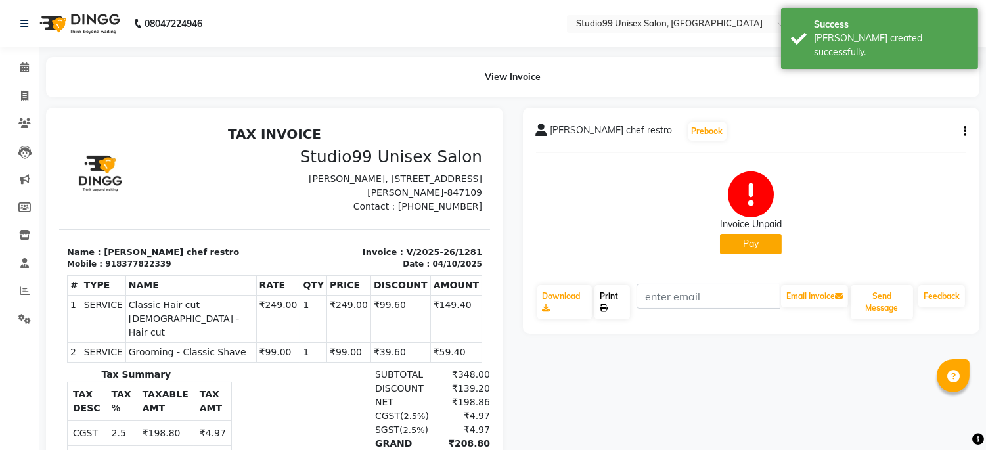
click at [619, 298] on link "Print" at bounding box center [612, 302] width 35 height 34
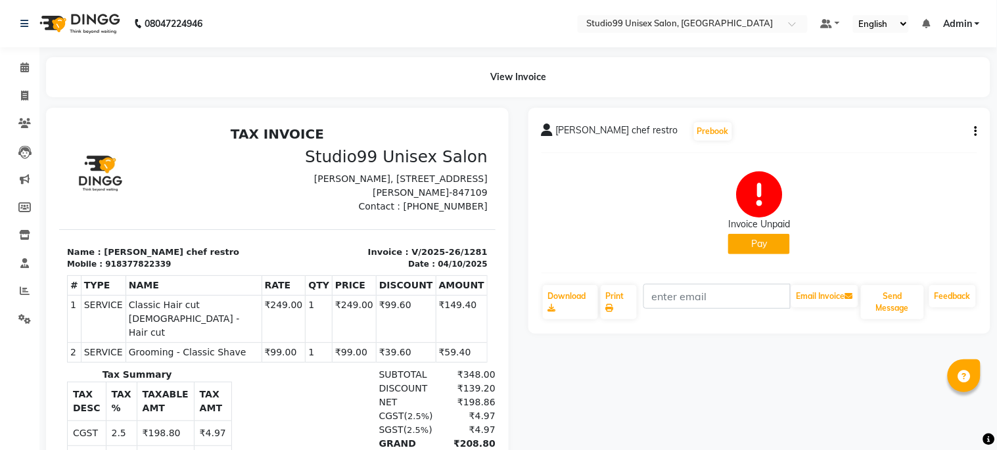
select select "service"
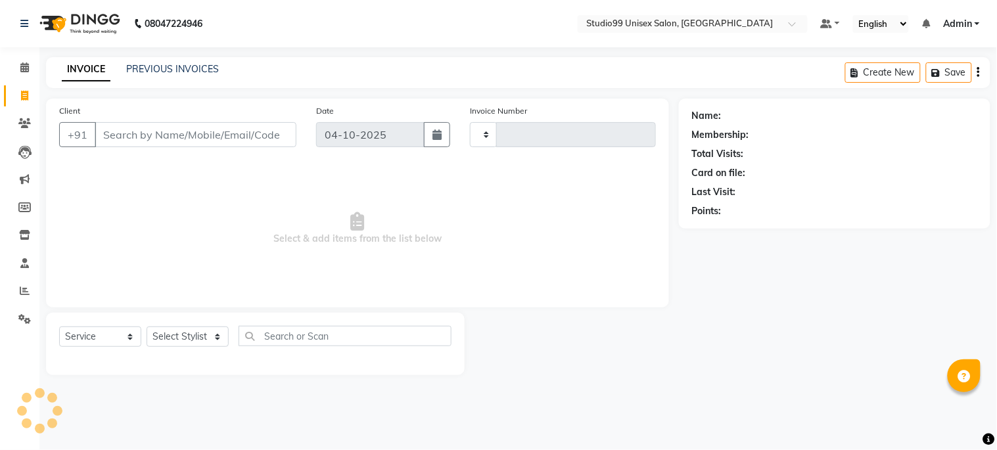
type input "1282"
select select "6061"
click at [154, 66] on link "PREVIOUS INVOICES" at bounding box center [172, 69] width 93 height 12
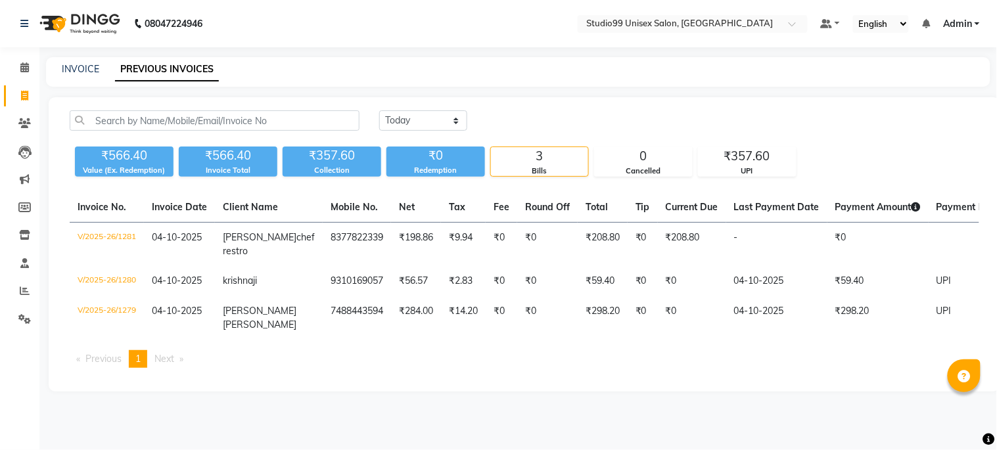
click at [79, 76] on div "INVOICE" at bounding box center [80, 69] width 37 height 14
click at [24, 66] on icon at bounding box center [24, 67] width 9 height 10
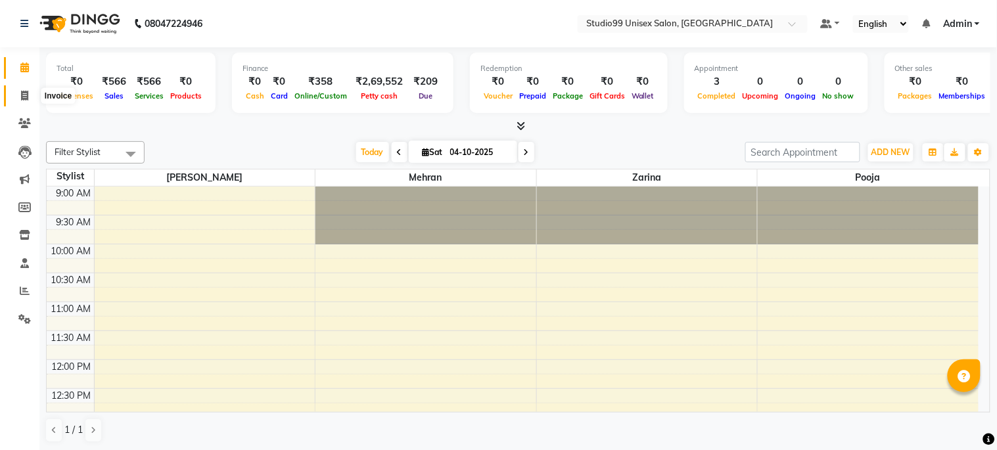
click at [26, 97] on icon at bounding box center [24, 96] width 7 height 10
select select "service"
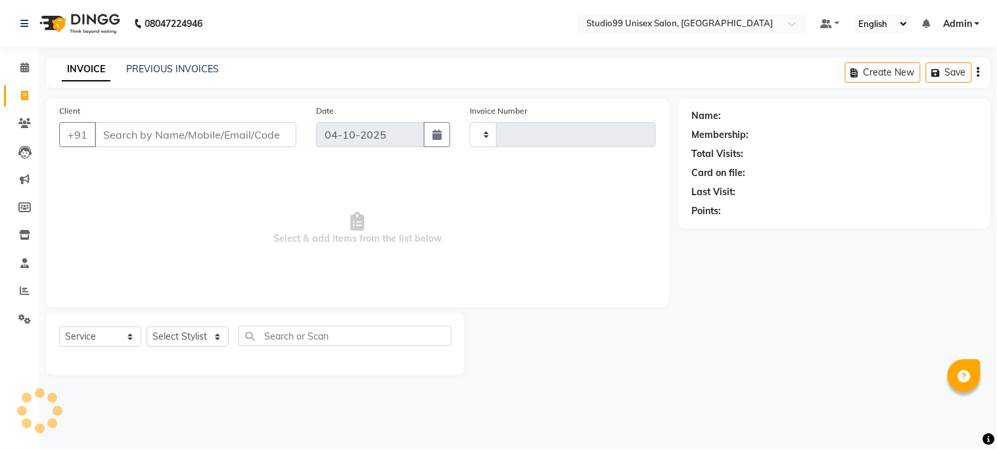
type input "1282"
select select "6061"
click at [14, 292] on span at bounding box center [24, 291] width 23 height 15
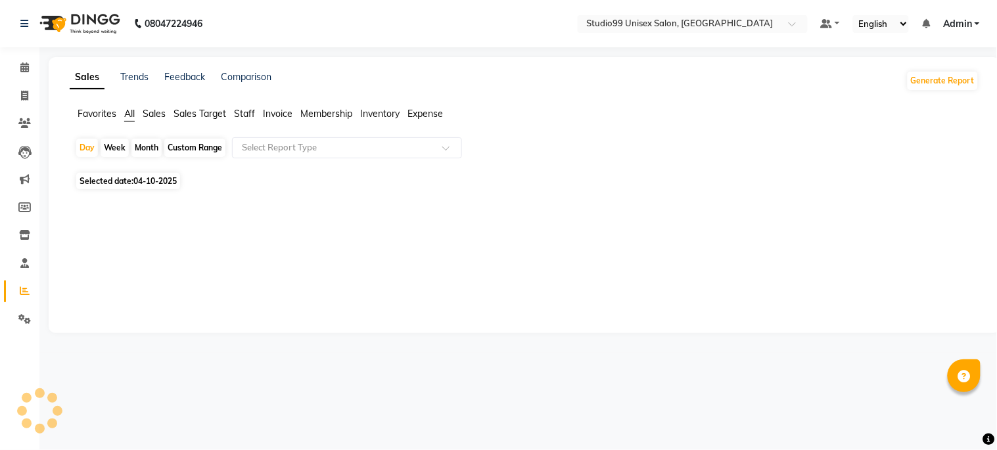
click at [165, 185] on span "04-10-2025" at bounding box center [154, 181] width 43 height 10
select select "10"
select select "2025"
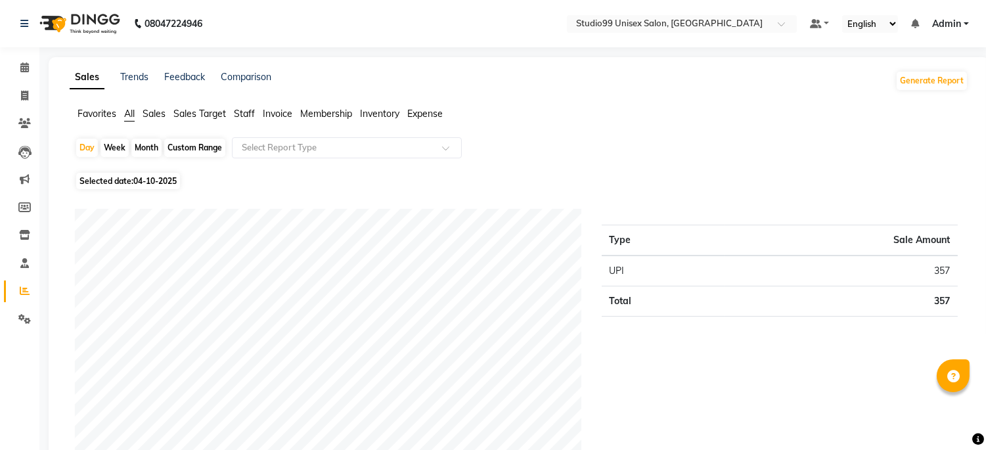
click at [155, 184] on span "04-10-2025" at bounding box center [154, 181] width 43 height 10
select select "10"
select select "2025"
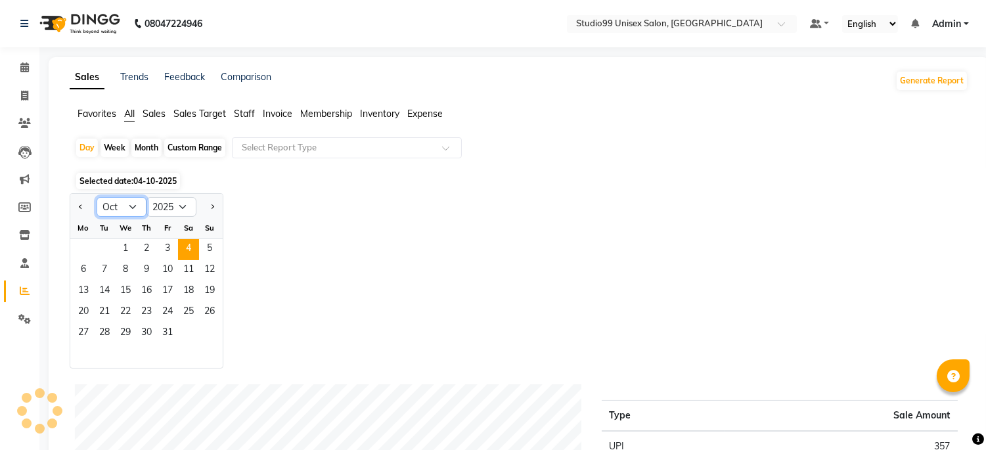
click at [133, 206] on select "Jan Feb Mar Apr May Jun [DATE] Aug Sep Oct Nov Dec" at bounding box center [122, 207] width 50 height 20
select select "9"
click at [97, 197] on select "Jan Feb Mar Apr May Jun [DATE] Aug Sep Oct Nov Dec" at bounding box center [122, 207] width 50 height 20
click at [204, 292] on span "21" at bounding box center [209, 291] width 21 height 21
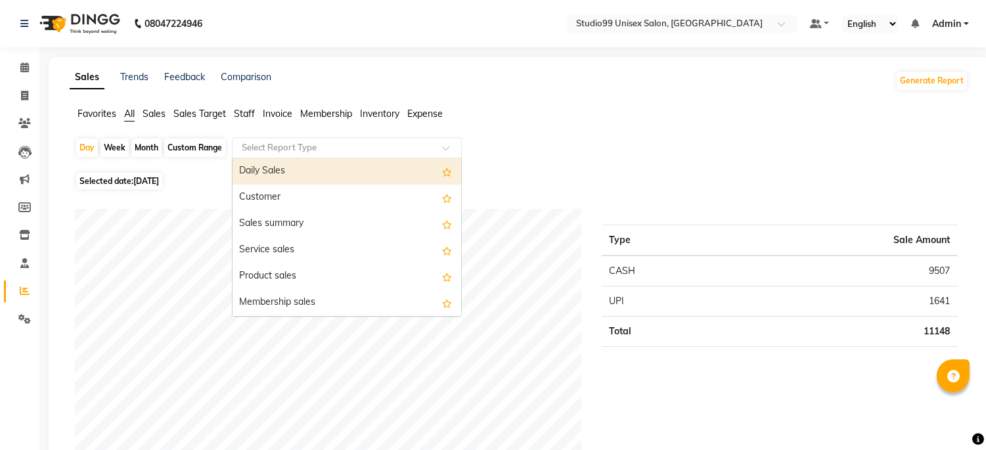
click at [252, 141] on input "text" at bounding box center [333, 147] width 189 height 13
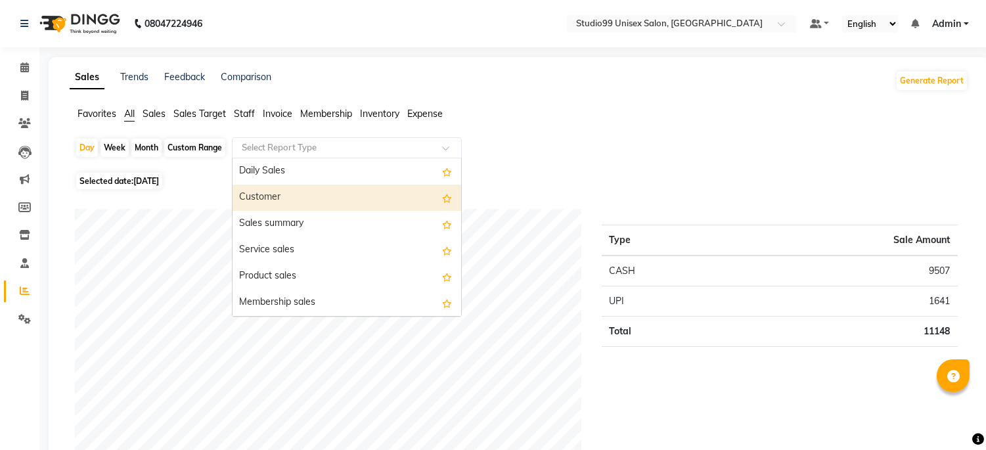
click at [271, 196] on div "Customer" at bounding box center [347, 198] width 229 height 26
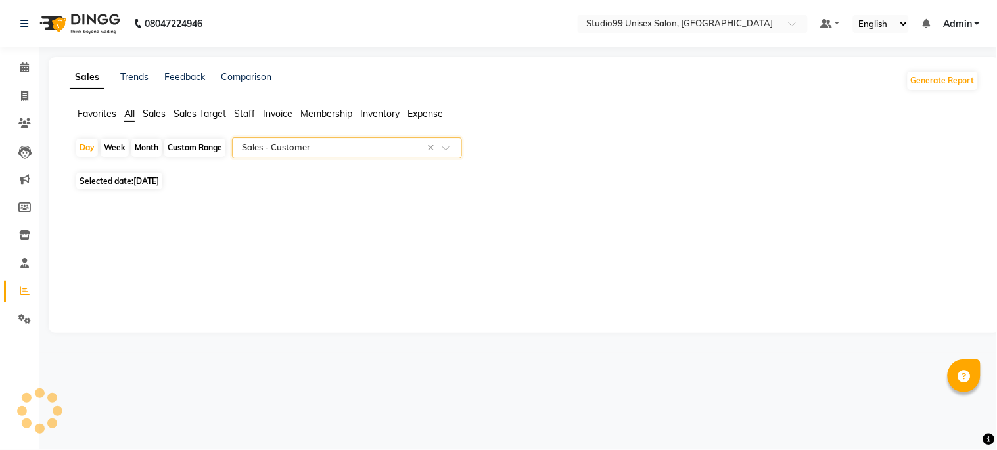
select select "csv"
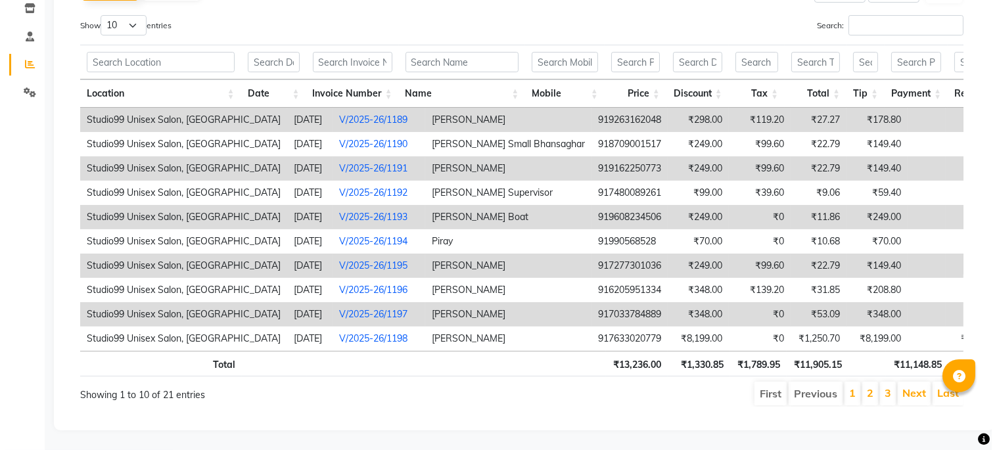
scroll to position [248, 0]
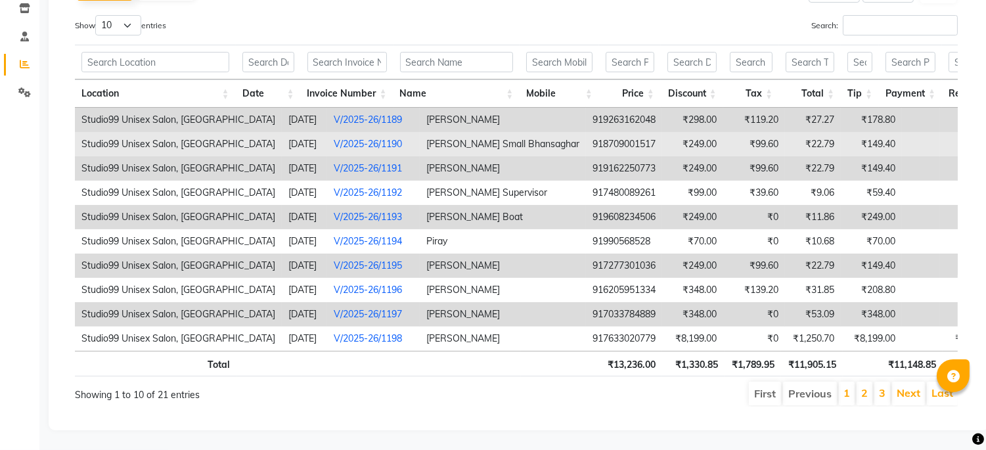
click at [362, 138] on link "V/2025-26/1190" at bounding box center [368, 144] width 68 height 12
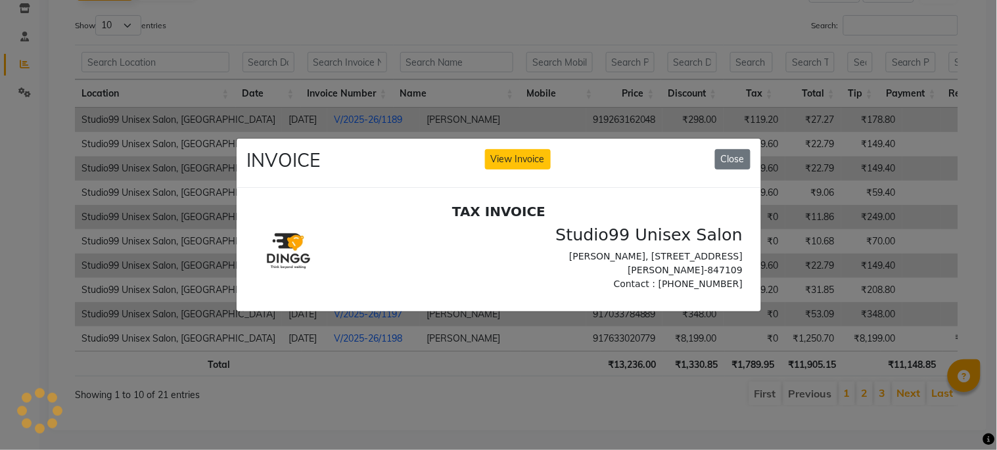
scroll to position [0, 0]
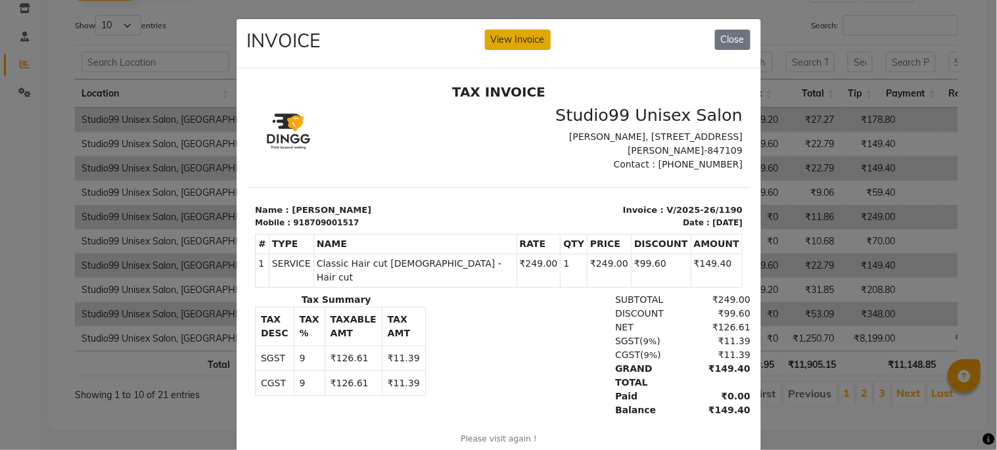
click at [508, 37] on button "View Invoice" at bounding box center [518, 40] width 66 height 20
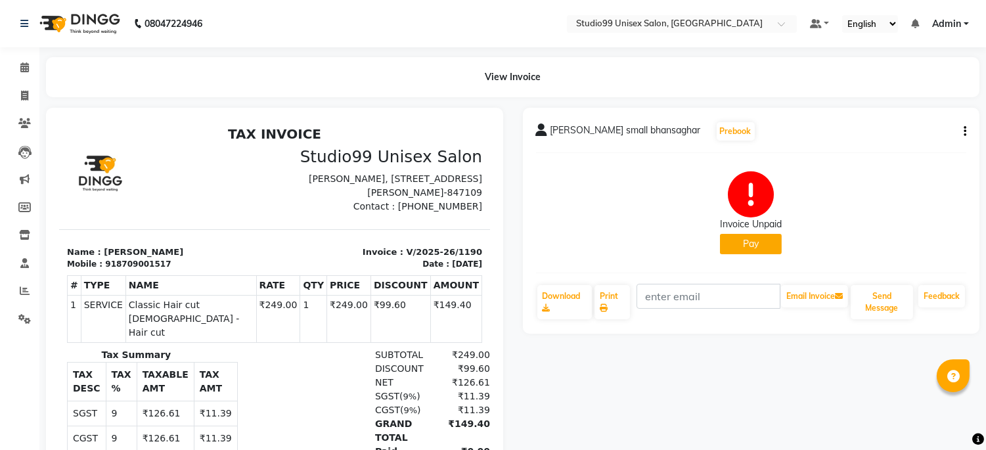
click at [733, 239] on button "Pay" at bounding box center [751, 244] width 62 height 20
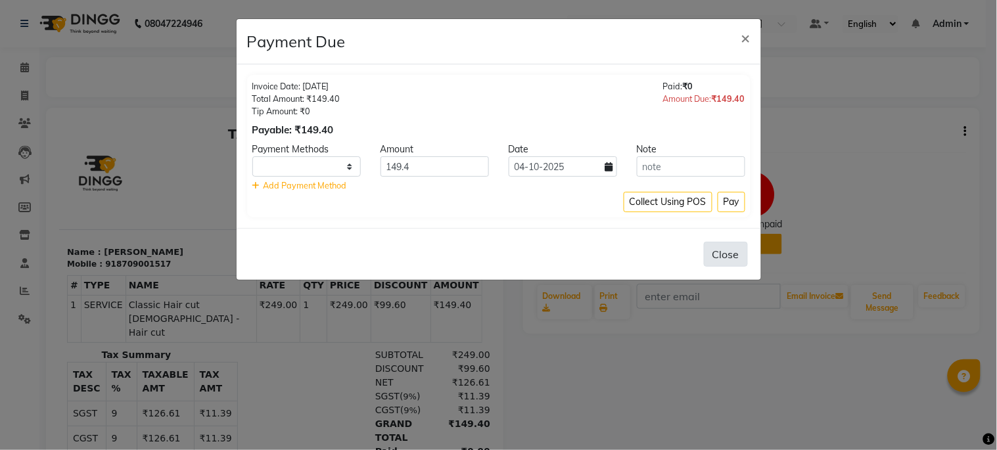
select select "1"
click at [607, 166] on icon at bounding box center [609, 166] width 8 height 9
select select "10"
select select "2025"
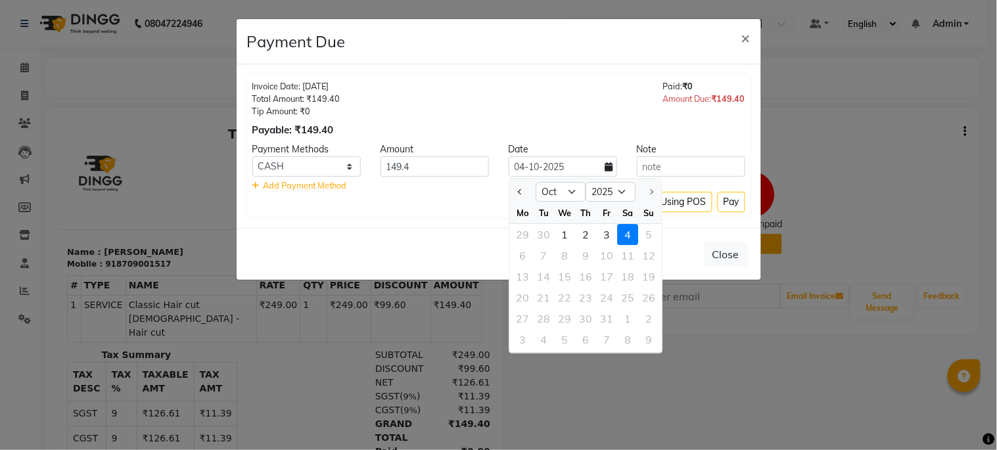
click at [587, 120] on div "Invoice Date: [DATE] Total Amount: ₹149.40 Tip Amount: ₹0 Payable: ₹149.40 Paid…" at bounding box center [498, 108] width 493 height 57
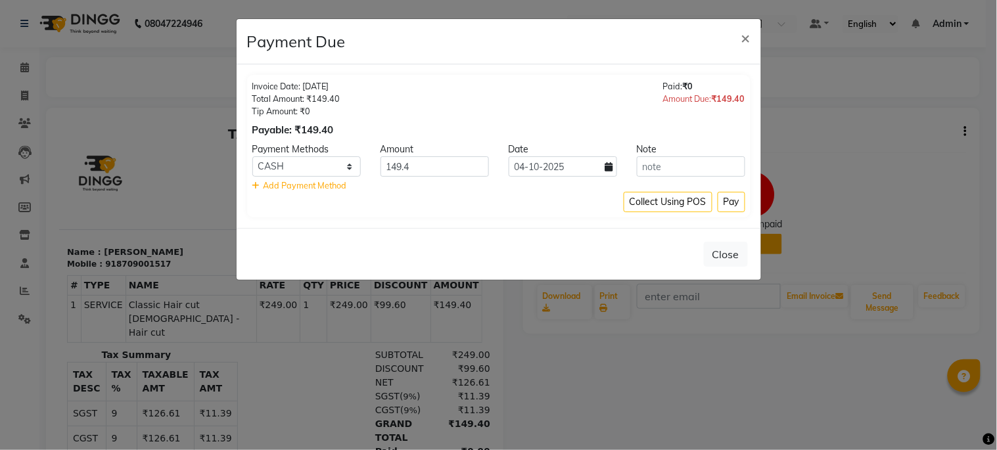
click at [595, 211] on div "Collect Using POS Pay" at bounding box center [498, 202] width 493 height 20
click at [748, 33] on span "×" at bounding box center [745, 38] width 9 height 20
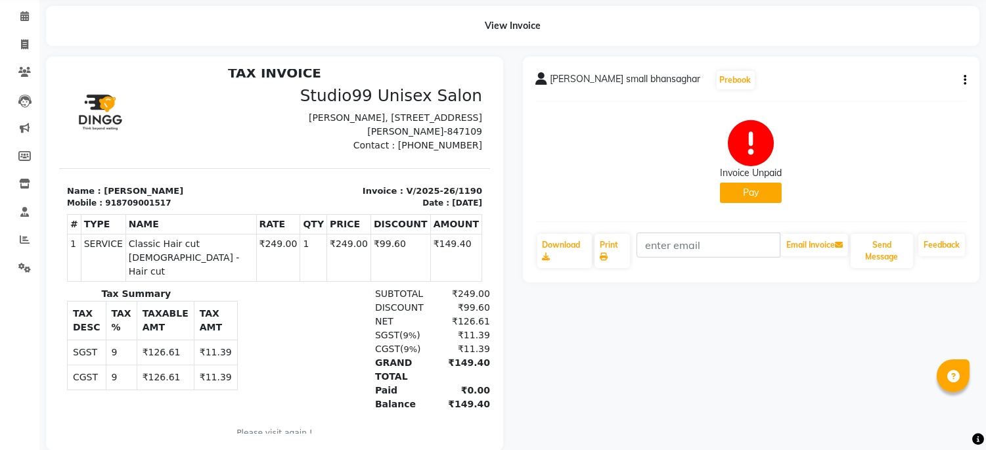
scroll to position [81, 0]
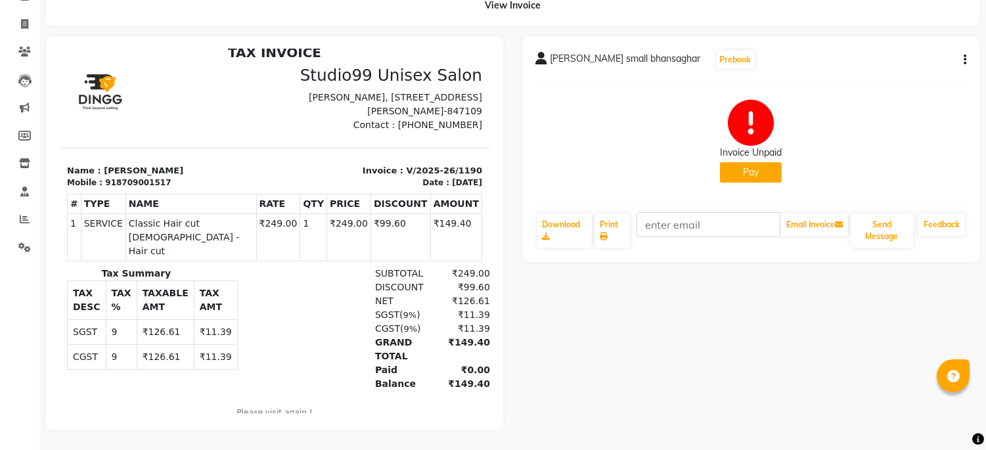
click at [763, 162] on button "Pay" at bounding box center [751, 172] width 62 height 20
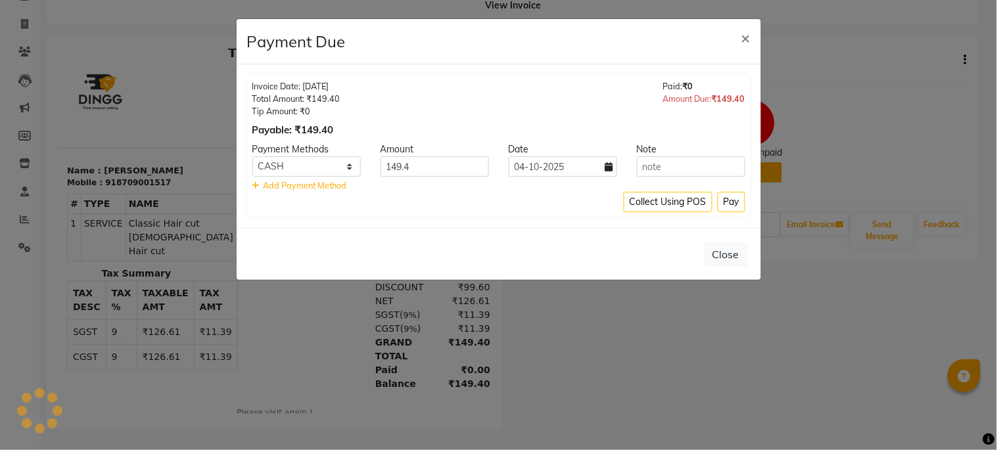
click at [606, 166] on icon at bounding box center [609, 166] width 8 height 9
select select "10"
select select "2025"
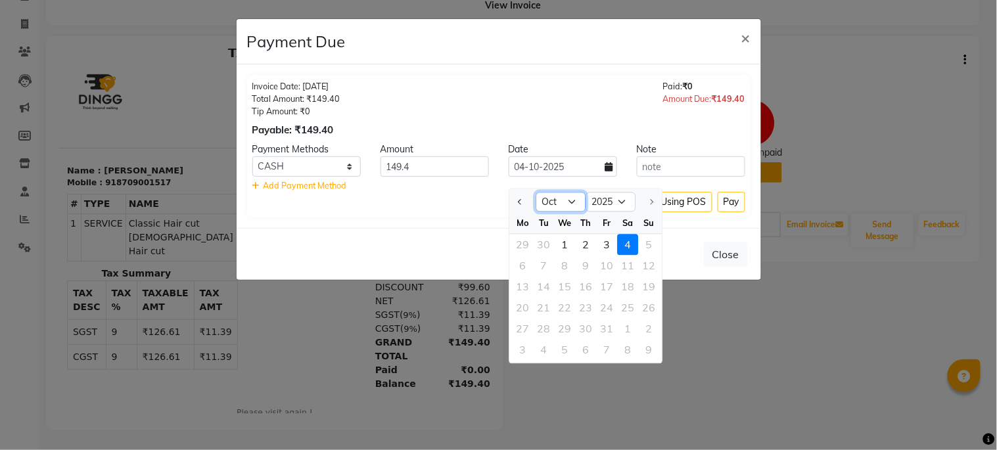
click at [564, 192] on select "Jan Feb Mar Apr May Jun [DATE] Aug Sep Oct" at bounding box center [560, 202] width 50 height 20
select select "9"
click at [535, 192] on select "Jan Feb Mar Apr May Jun [DATE] Aug Sep Oct" at bounding box center [560, 202] width 50 height 20
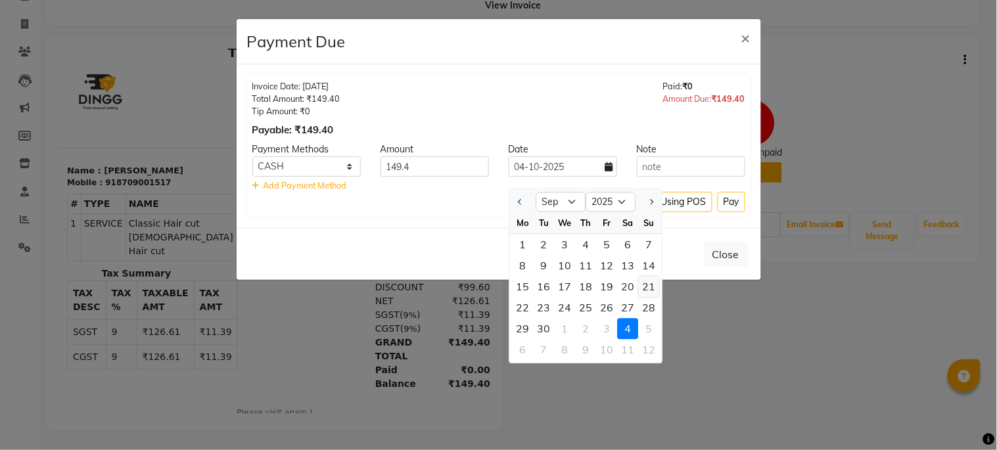
click at [655, 277] on div "21" at bounding box center [648, 287] width 21 height 21
type input "[DATE]"
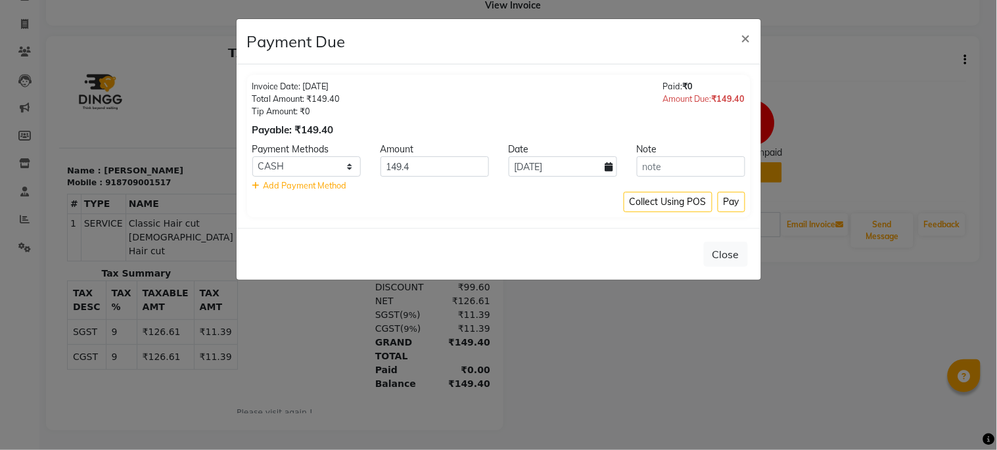
click at [552, 222] on div "Invoice Date: [DATE] Total Amount: ₹149.40 Tip Amount: ₹0 Payable: ₹149.40 Paid…" at bounding box center [498, 146] width 524 height 164
click at [708, 342] on ngb-modal-window "Payment Due × Invoice Date: [DATE] Total Amount: ₹149.40 Tip Amount: ₹0 Payable…" at bounding box center [498, 225] width 997 height 450
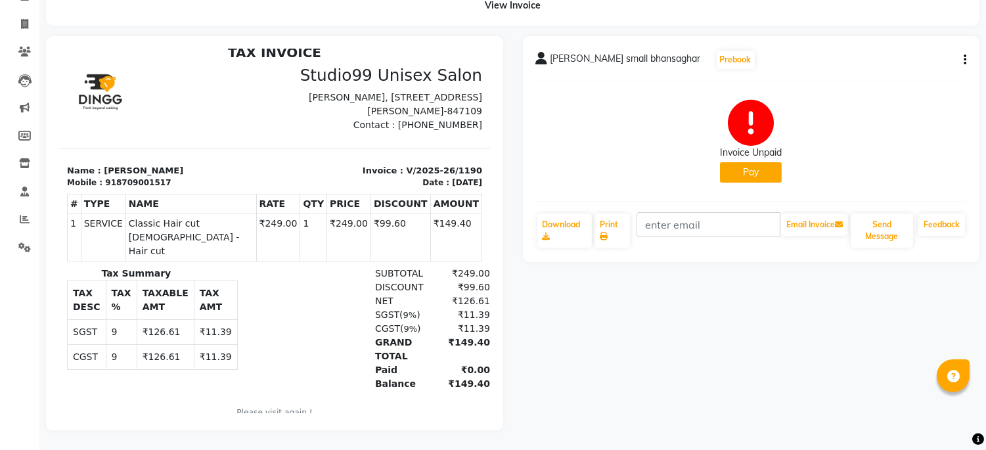
scroll to position [0, 0]
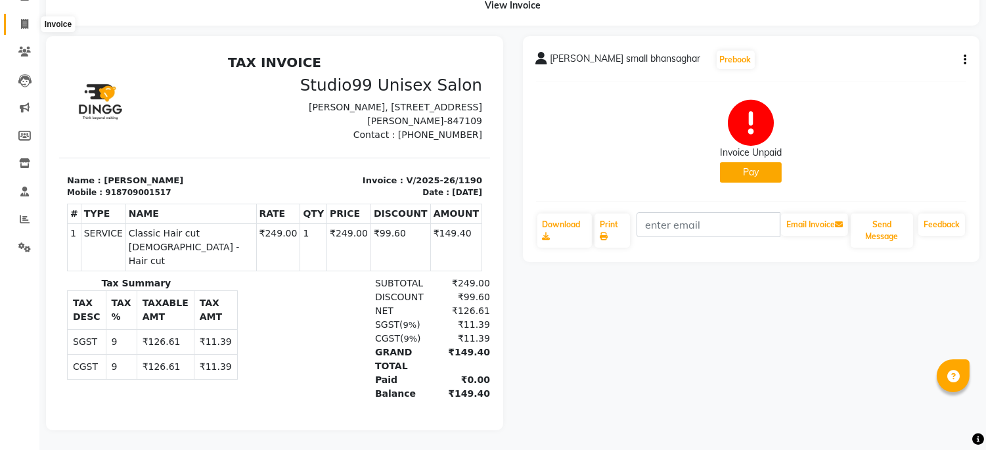
click at [16, 18] on span at bounding box center [24, 24] width 23 height 15
select select "service"
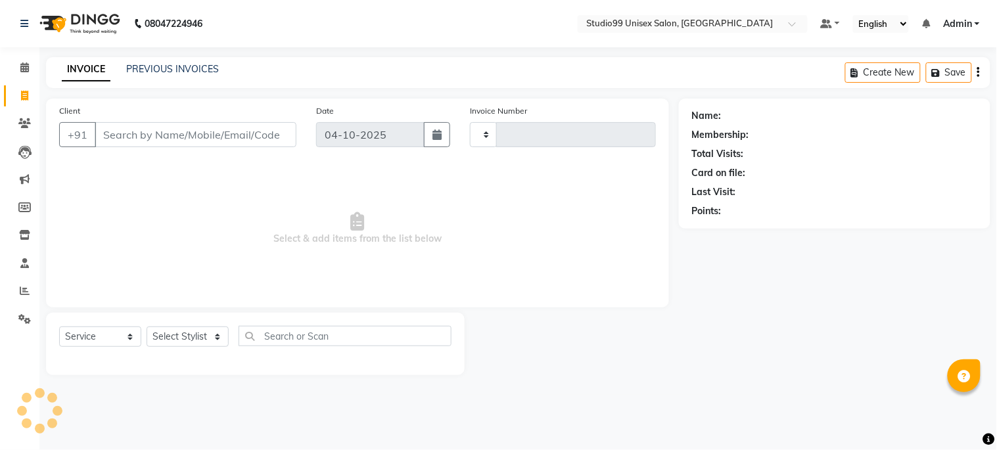
type input "1282"
select select "6061"
click at [141, 134] on input "Client" at bounding box center [196, 134] width 202 height 25
click at [171, 336] on select "Select Stylist Admin [PERSON_NAME] pooja Shankar [PERSON_NAME]" at bounding box center [187, 336] width 82 height 20
select select "45039"
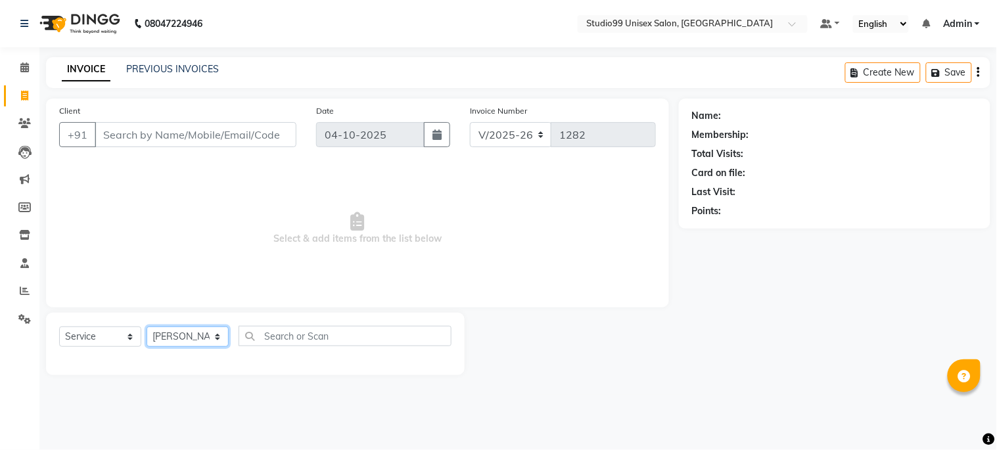
click at [146, 327] on select "Select Stylist Admin [PERSON_NAME] pooja Shankar [PERSON_NAME]" at bounding box center [187, 336] width 82 height 20
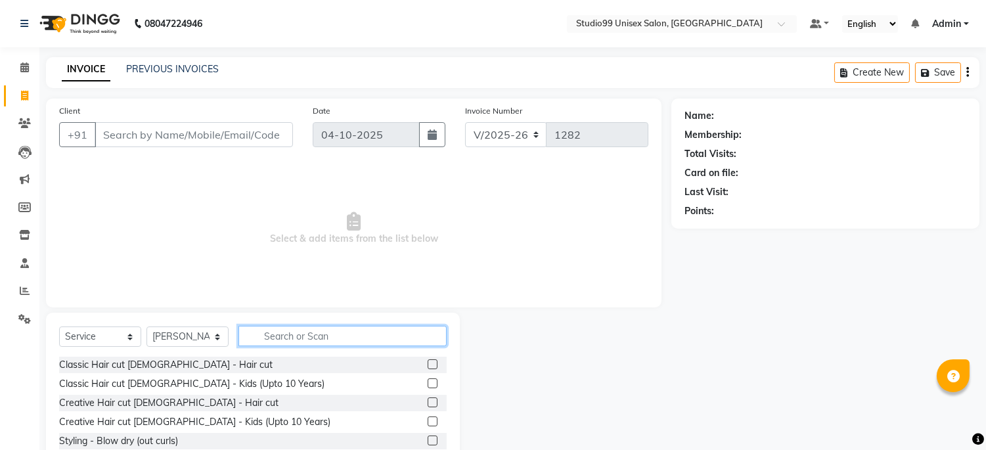
click at [305, 344] on input "text" at bounding box center [342, 336] width 208 height 20
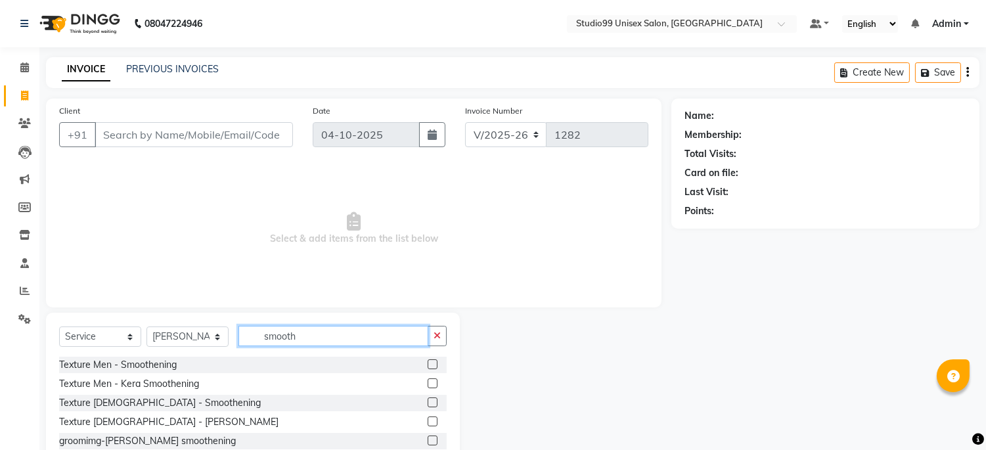
scroll to position [40, 0]
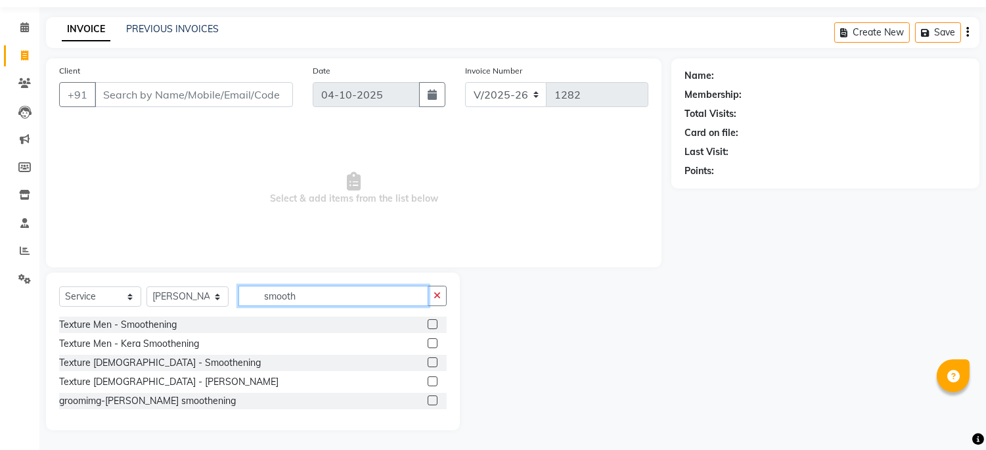
type input "smooth"
click at [430, 359] on label at bounding box center [433, 362] width 10 height 10
click at [430, 359] on input "checkbox" at bounding box center [432, 363] width 9 height 9
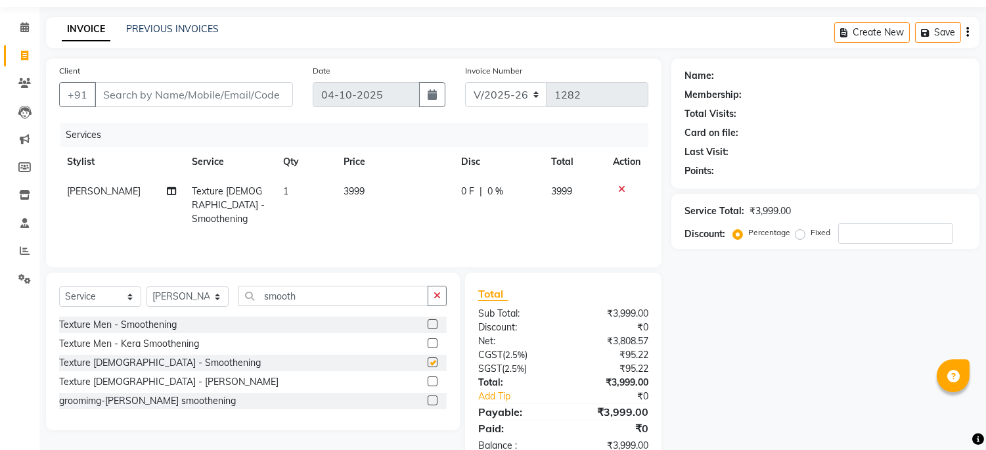
checkbox input "false"
drag, startPoint x: 312, startPoint y: 296, endPoint x: 125, endPoint y: 286, distance: 187.4
click at [125, 286] on div "Select Service Product Membership Package Voucher Prepaid Gift Card Select Styl…" at bounding box center [253, 301] width 388 height 31
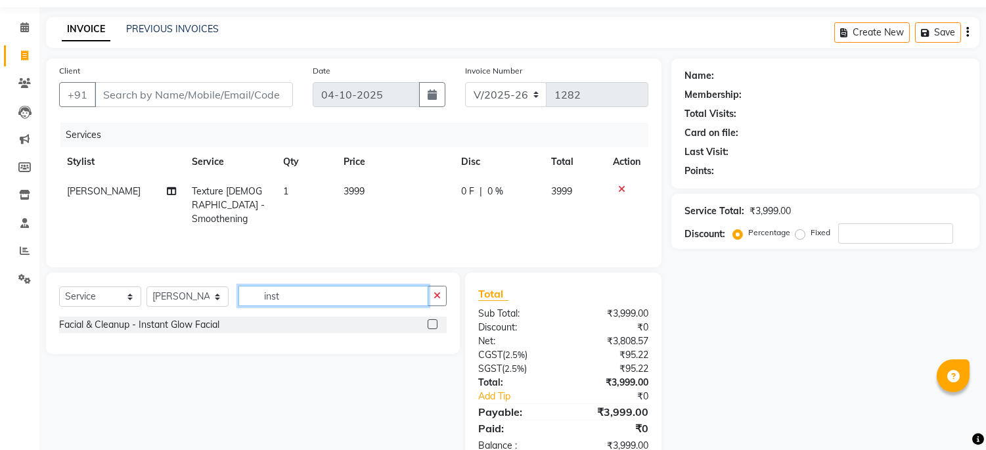
type input "inst"
click at [434, 326] on label at bounding box center [433, 324] width 10 height 10
click at [434, 326] on input "checkbox" at bounding box center [432, 325] width 9 height 9
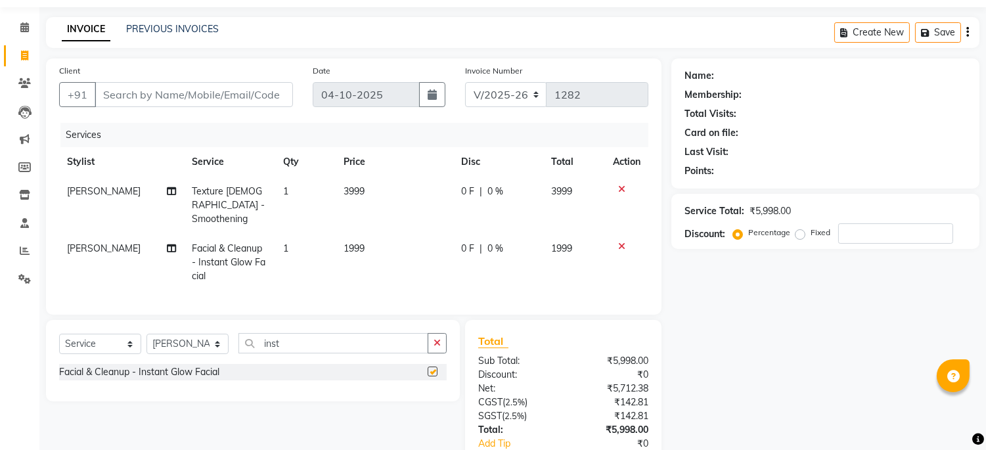
checkbox input "false"
drag, startPoint x: 335, startPoint y: 339, endPoint x: 93, endPoint y: 336, distance: 242.4
click at [93, 336] on div "Select Service Product Membership Package Voucher Prepaid Gift Card Select Styl…" at bounding box center [253, 348] width 388 height 31
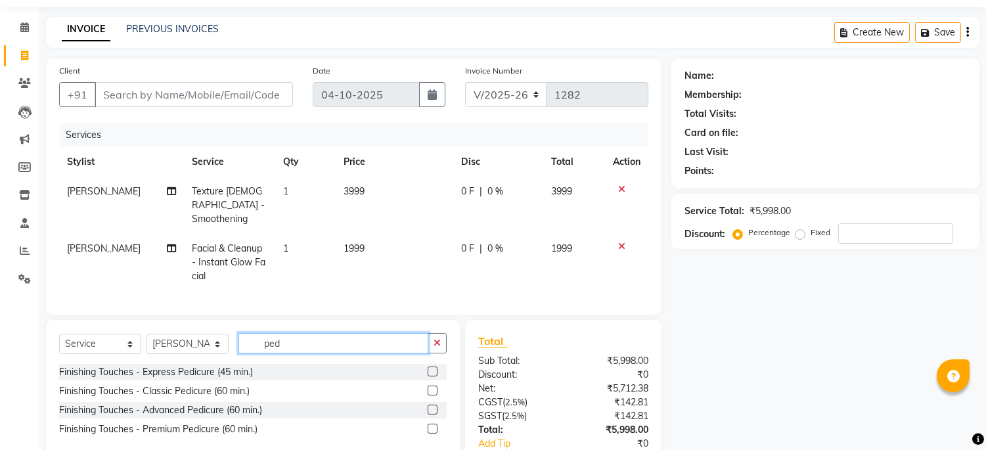
type input "ped"
click at [432, 367] on label at bounding box center [433, 372] width 10 height 10
click at [432, 368] on input "checkbox" at bounding box center [432, 372] width 9 height 9
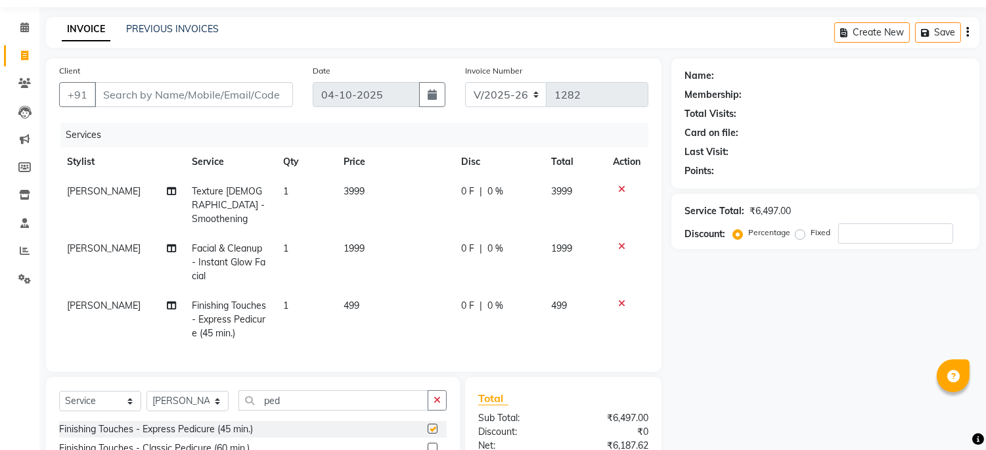
checkbox input "false"
drag, startPoint x: 330, startPoint y: 391, endPoint x: 172, endPoint y: 391, distance: 158.3
click at [173, 395] on div "Select Service Product Membership Package Voucher Prepaid Gift Card Select Styl…" at bounding box center [253, 405] width 388 height 31
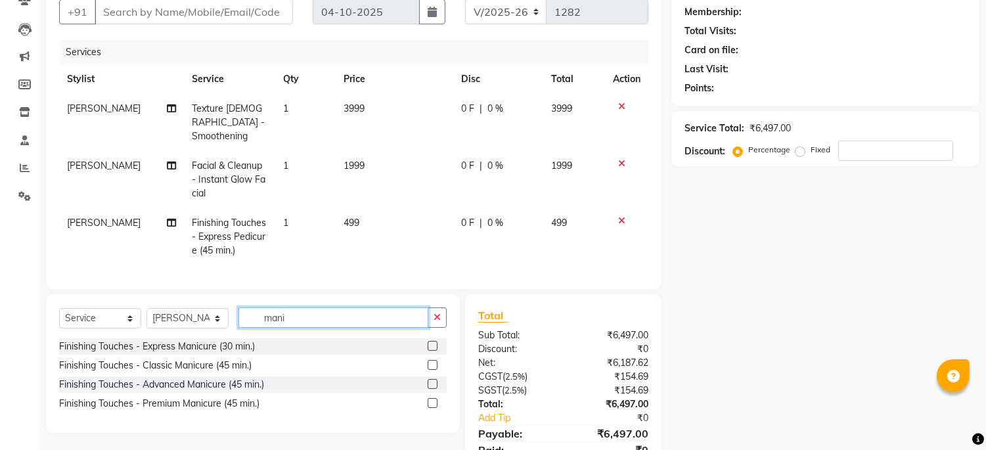
scroll to position [176, 0]
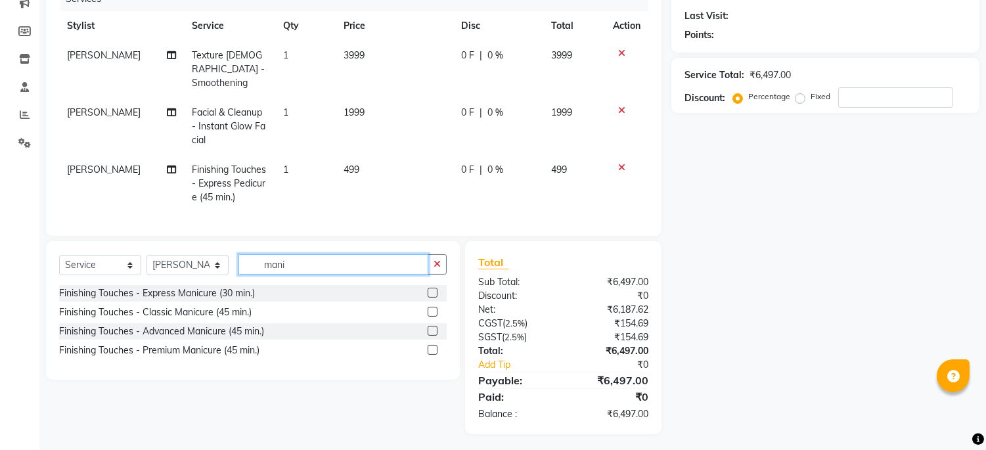
type input "mani"
click at [434, 288] on label at bounding box center [433, 293] width 10 height 10
click at [434, 289] on input "checkbox" at bounding box center [432, 293] width 9 height 9
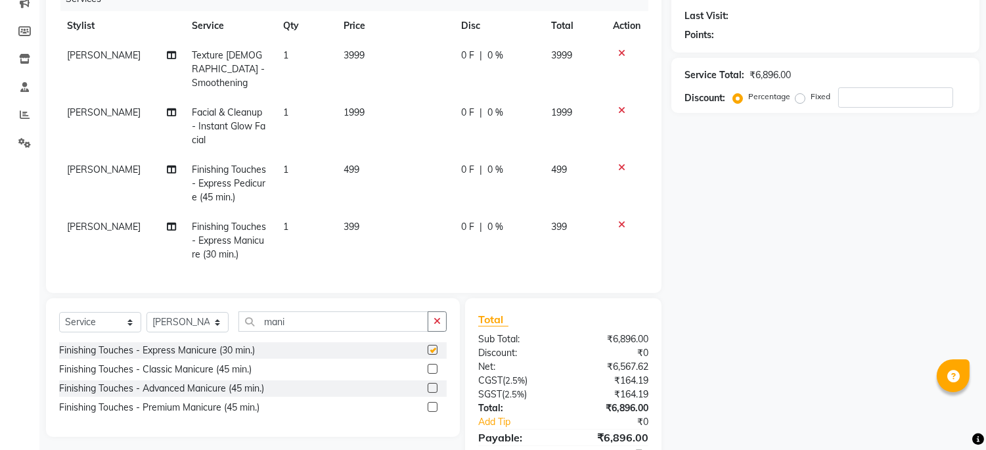
checkbox input "false"
drag, startPoint x: 324, startPoint y: 319, endPoint x: 196, endPoint y: 299, distance: 129.6
click at [143, 301] on div "Select Service Product Membership Package Voucher Prepaid Gift Card Select Styl…" at bounding box center [253, 367] width 414 height 139
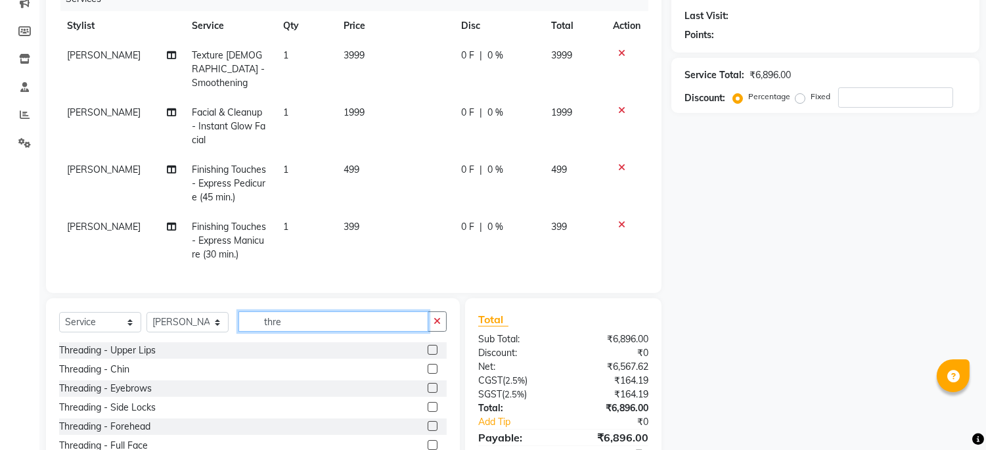
type input "thre"
click at [430, 386] on label at bounding box center [433, 388] width 10 height 10
click at [430, 386] on input "checkbox" at bounding box center [432, 388] width 9 height 9
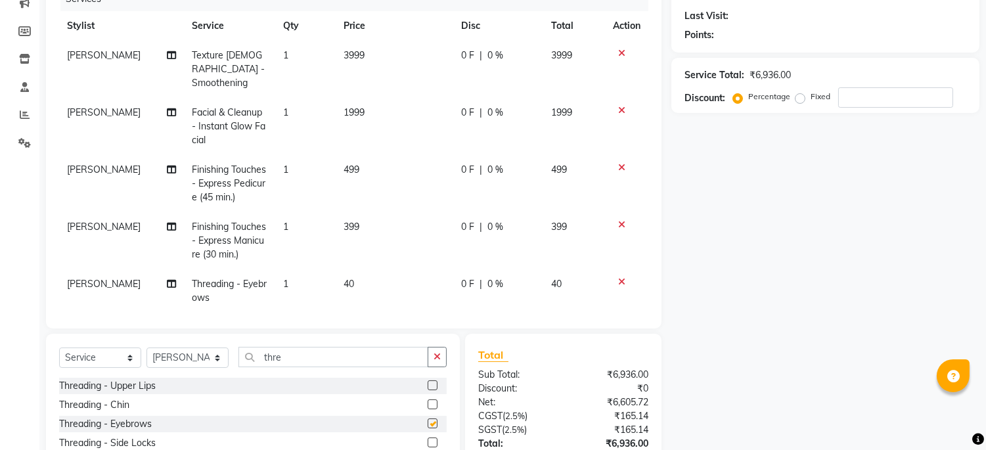
checkbox input "false"
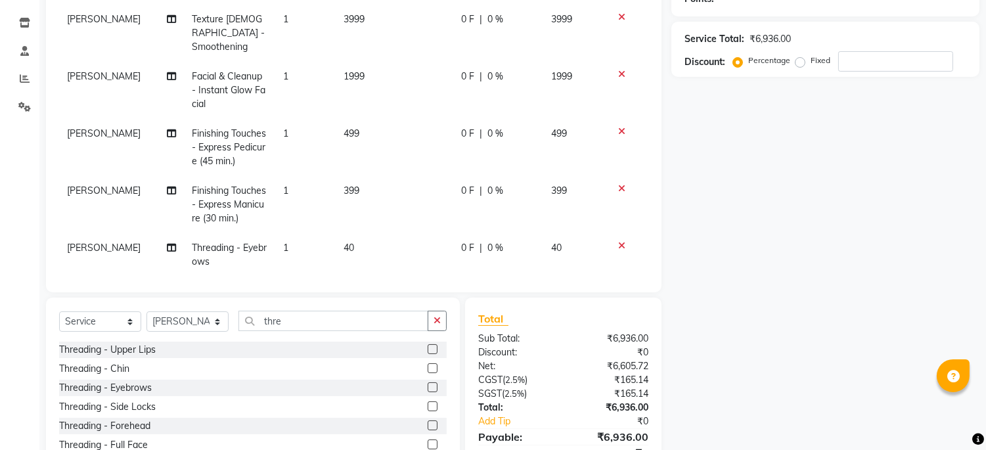
scroll to position [272, 0]
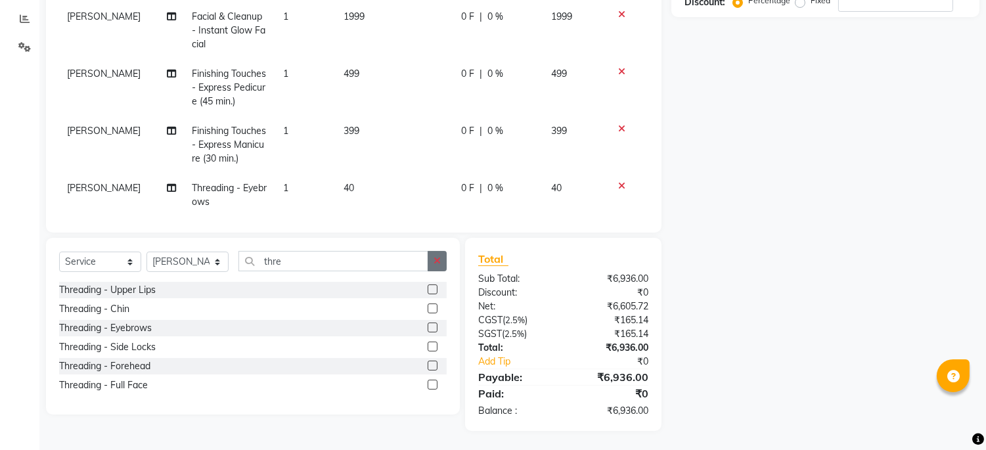
click at [439, 263] on icon "button" at bounding box center [437, 260] width 7 height 9
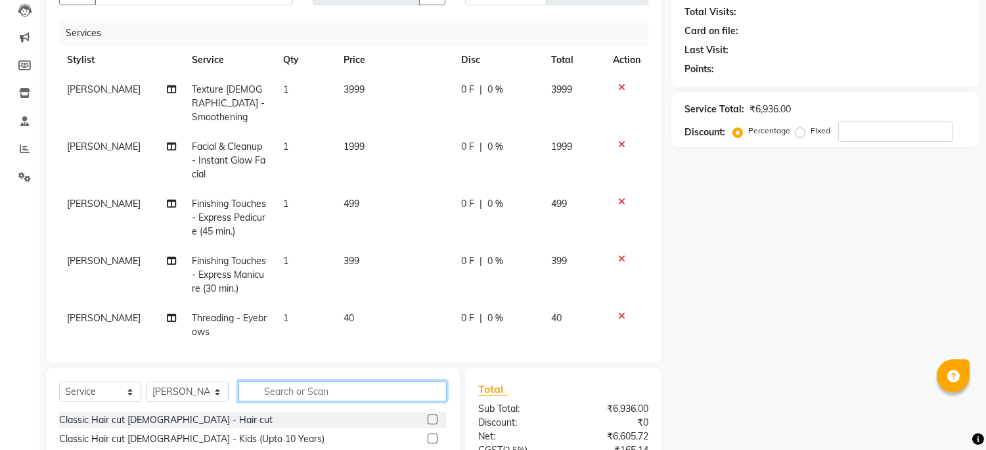
scroll to position [0, 0]
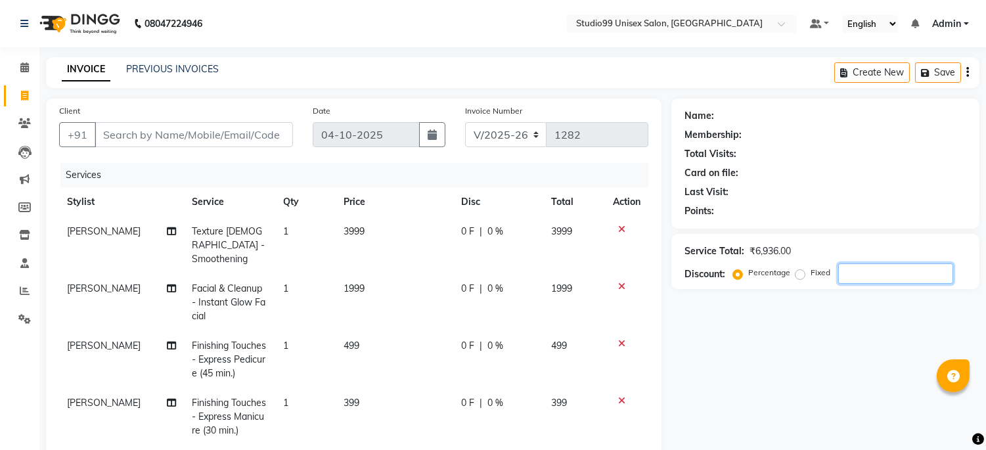
click at [857, 274] on input "number" at bounding box center [895, 273] width 115 height 20
type input "40"
click at [779, 357] on div "Name: Membership: Total Visits: Card on file: Last Visit: Points: Service Total…" at bounding box center [830, 401] width 318 height 605
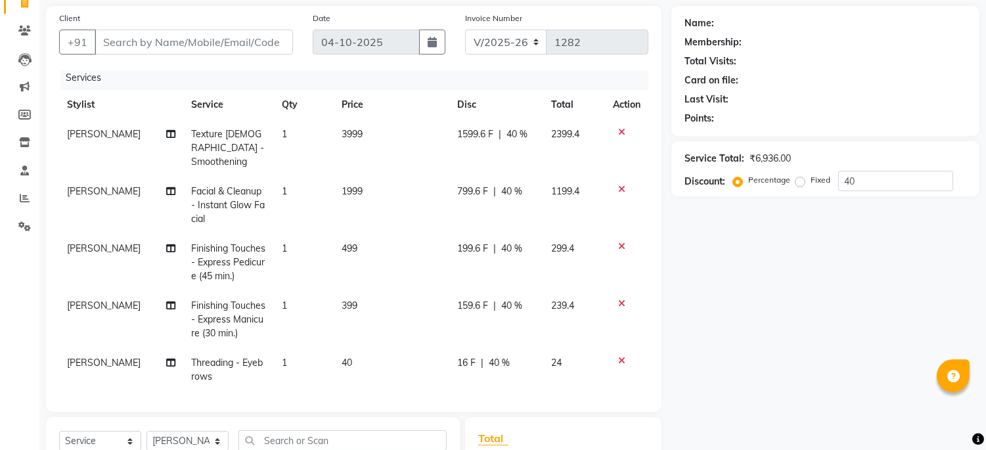
scroll to position [146, 0]
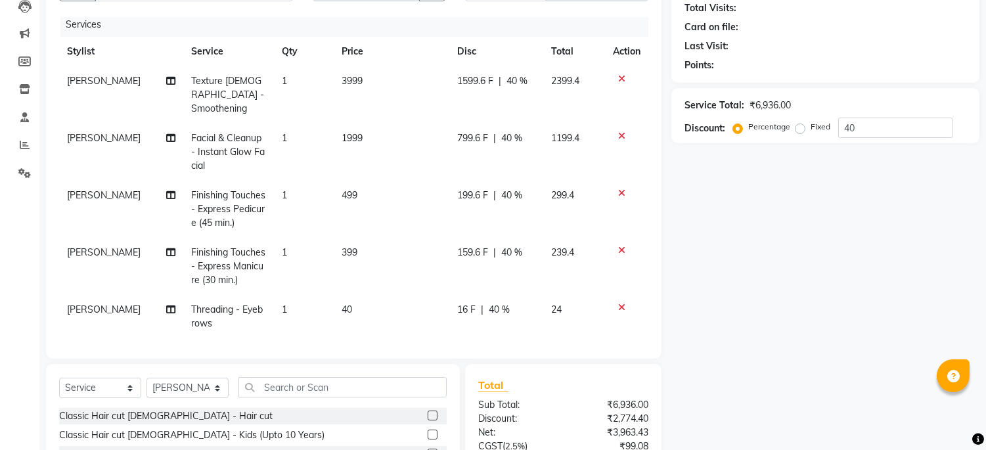
click at [618, 78] on icon at bounding box center [621, 78] width 7 height 9
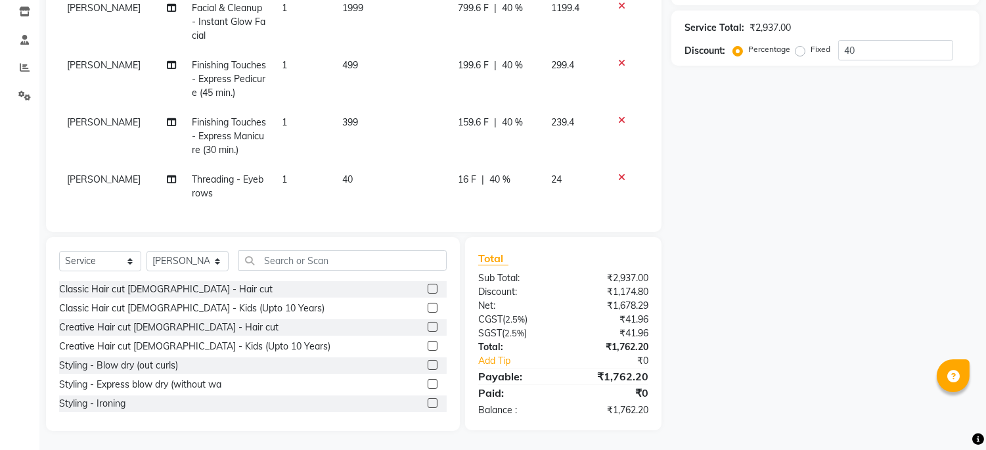
scroll to position [0, 0]
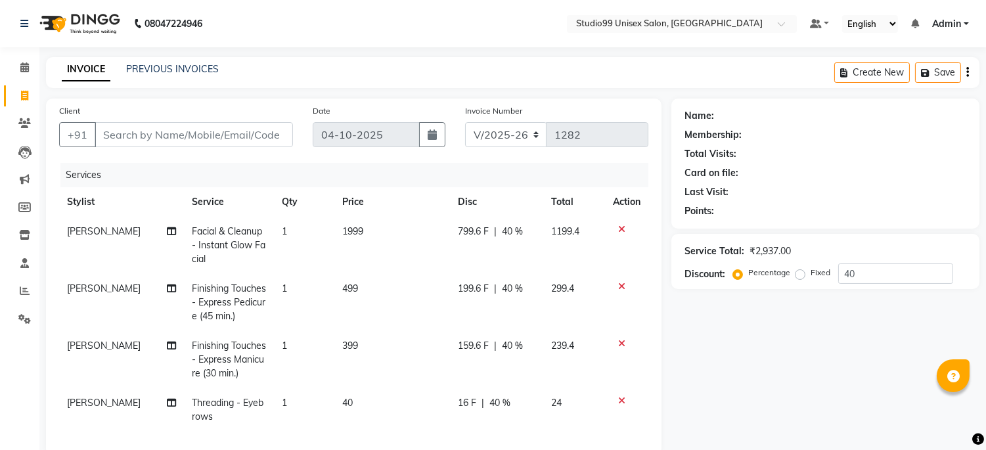
click at [620, 227] on icon at bounding box center [621, 229] width 7 height 9
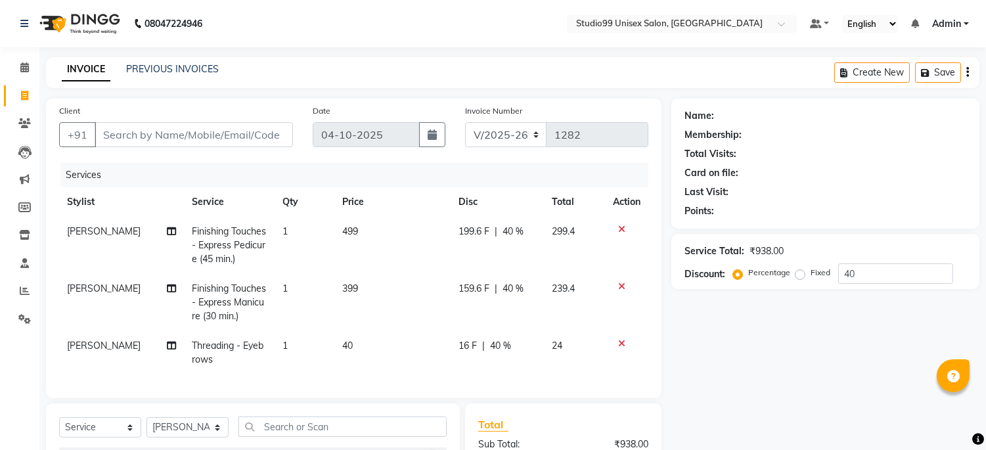
click at [622, 231] on icon at bounding box center [621, 229] width 7 height 9
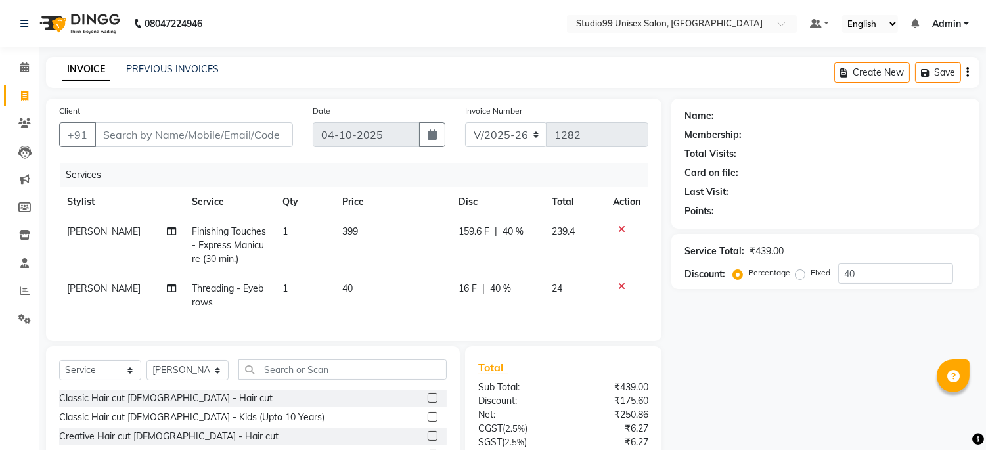
click at [625, 225] on div at bounding box center [627, 229] width 28 height 9
click at [619, 225] on icon at bounding box center [621, 229] width 7 height 9
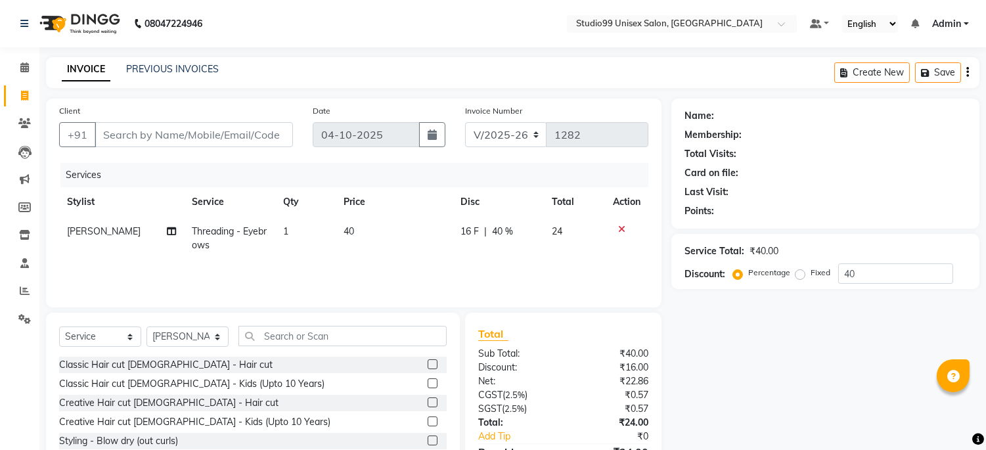
click at [622, 227] on icon at bounding box center [621, 229] width 7 height 9
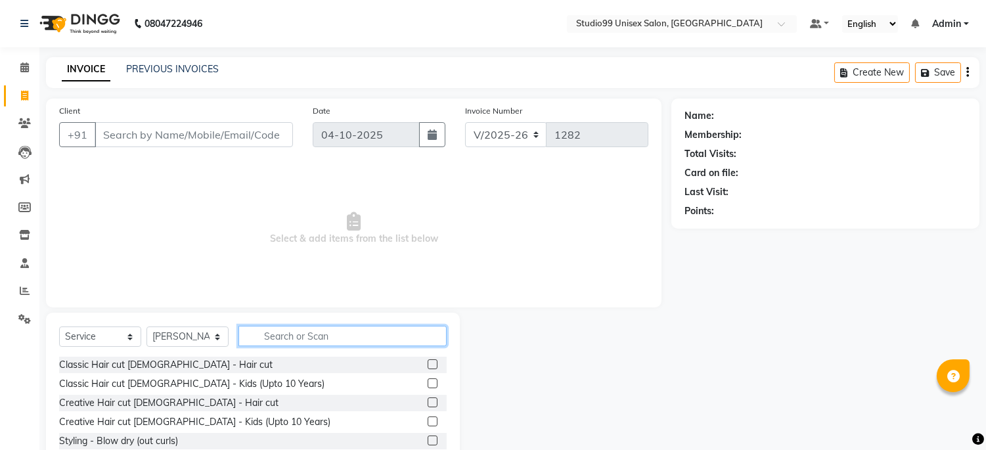
click at [332, 342] on input "text" at bounding box center [342, 336] width 208 height 20
